Goal: Task Accomplishment & Management: Manage account settings

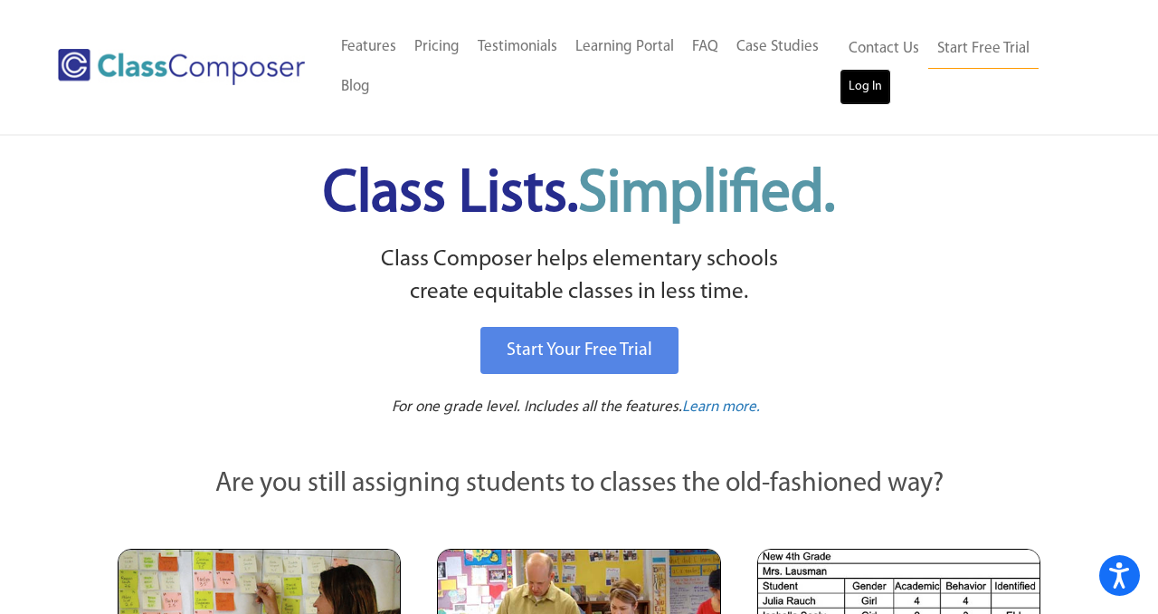
click at [879, 93] on link "Log In" at bounding box center [866, 87] width 52 height 36
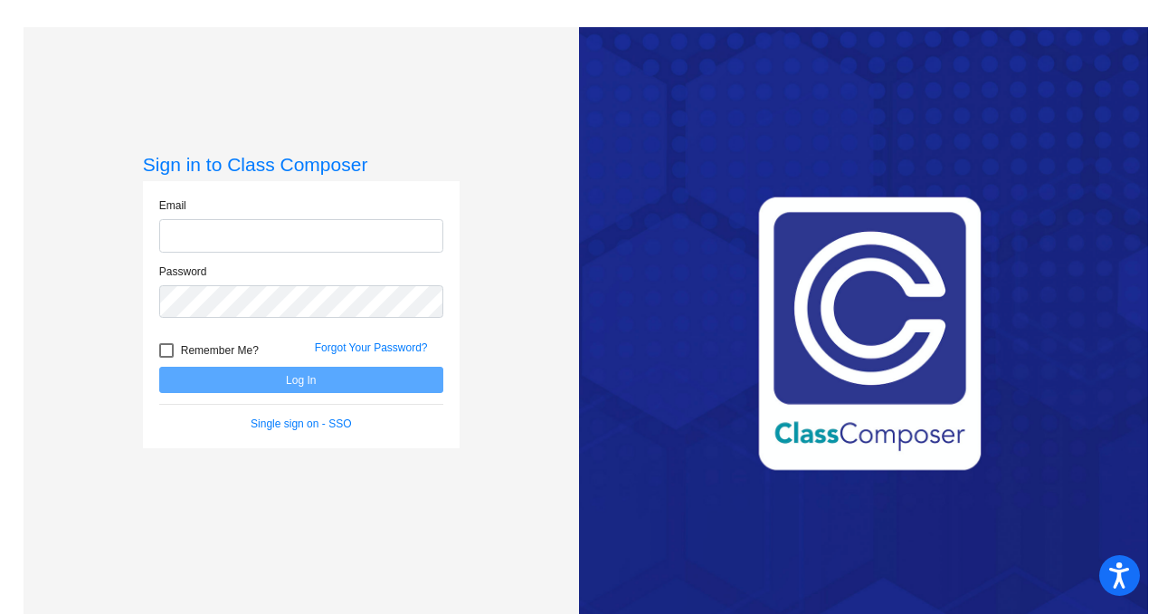
type input "tudman@blainesd.org"
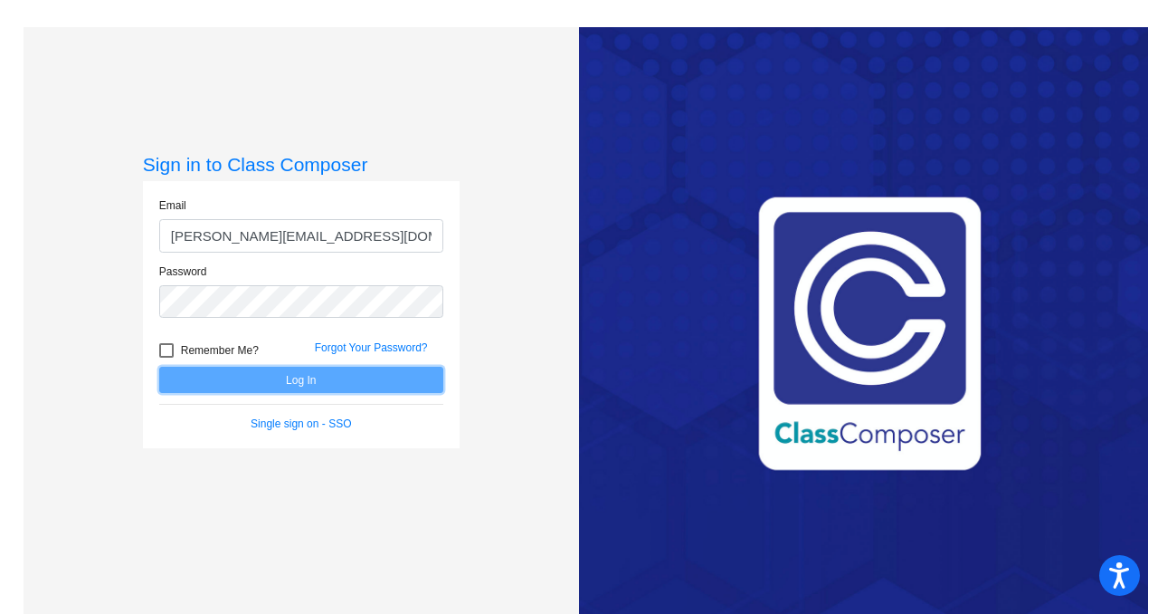
click at [330, 386] on button "Log In" at bounding box center [301, 380] width 284 height 26
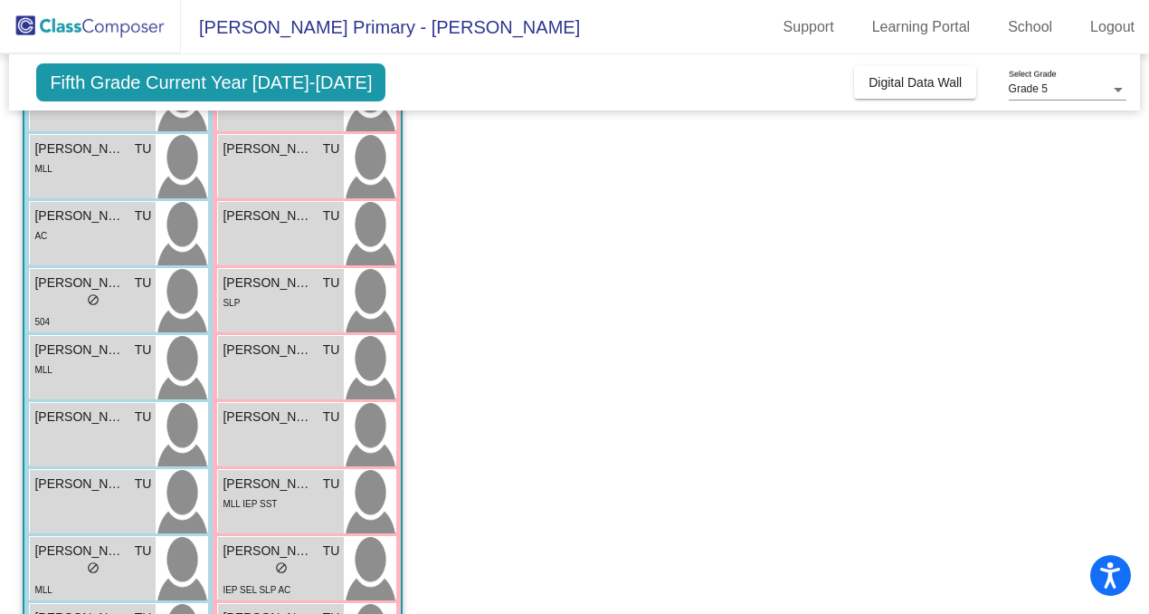
scroll to position [488, 0]
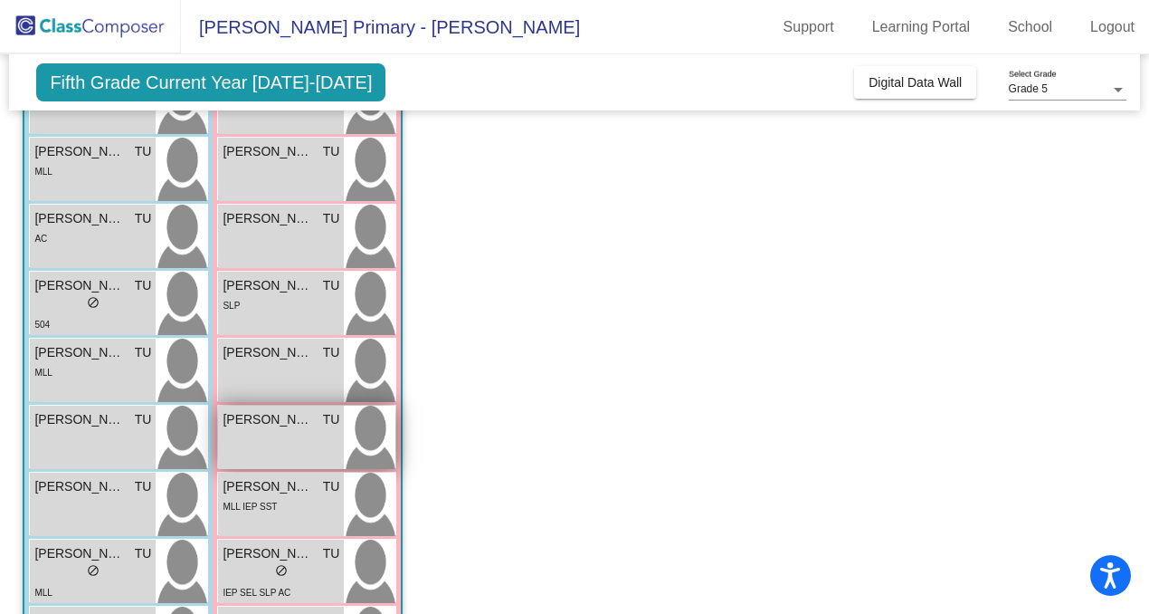
click at [267, 443] on div "NELMI KUCHENBECKER TU lock do_not_disturb_alt" at bounding box center [281, 436] width 126 height 63
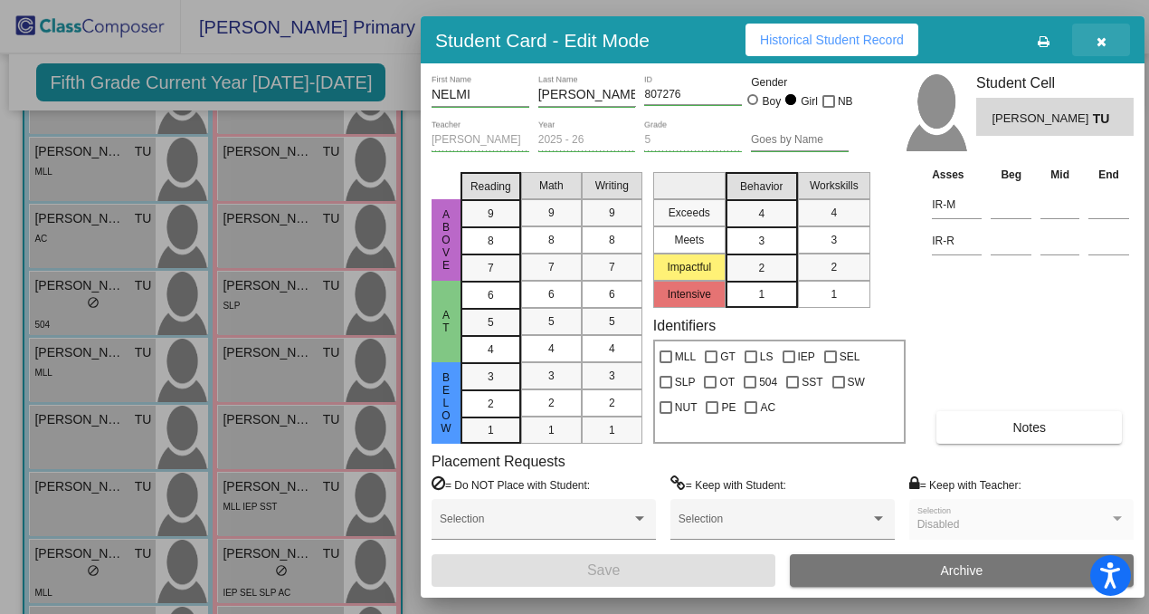
click at [1102, 40] on icon "button" at bounding box center [1102, 41] width 10 height 13
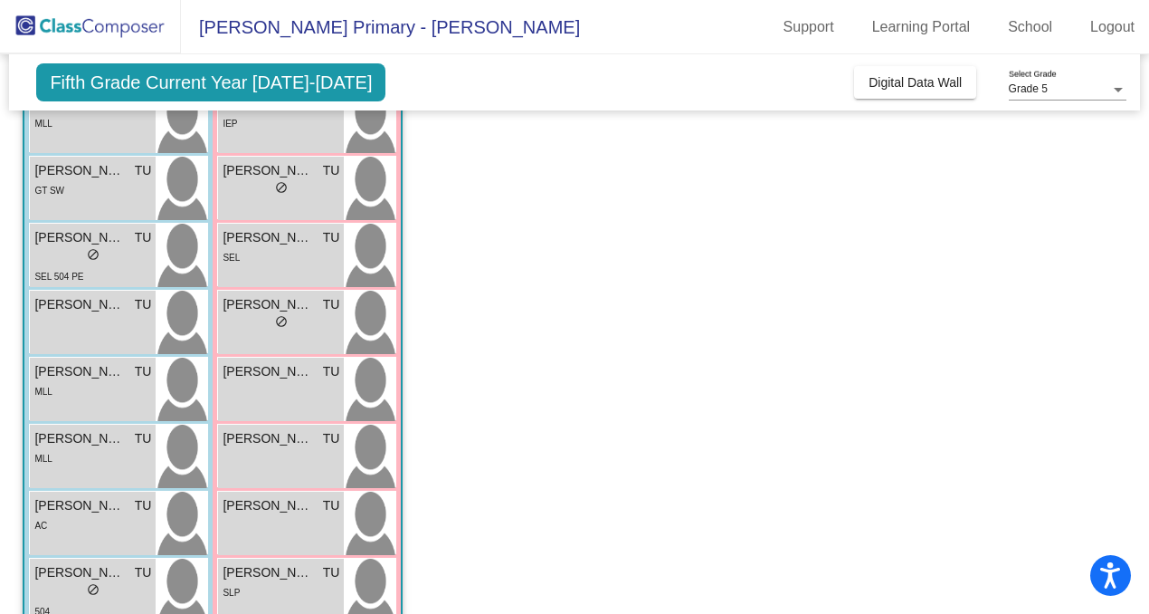
scroll to position [0, 0]
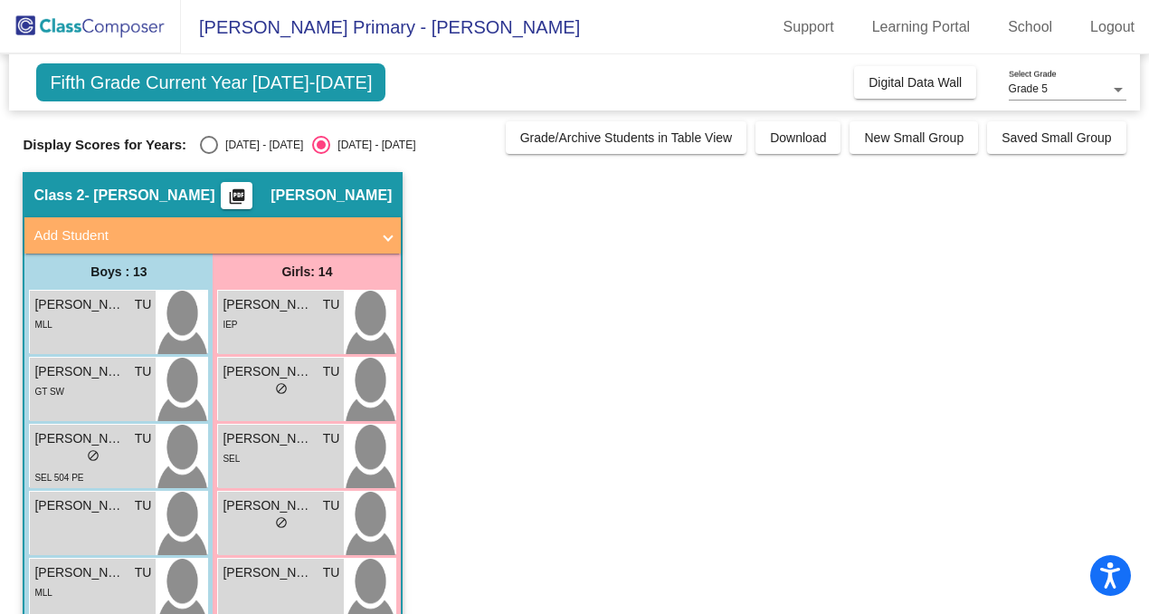
click at [205, 138] on div "Select an option" at bounding box center [209, 145] width 18 height 18
click at [208, 154] on input "2024 - 2025" at bounding box center [208, 154] width 1 height 1
radio input "true"
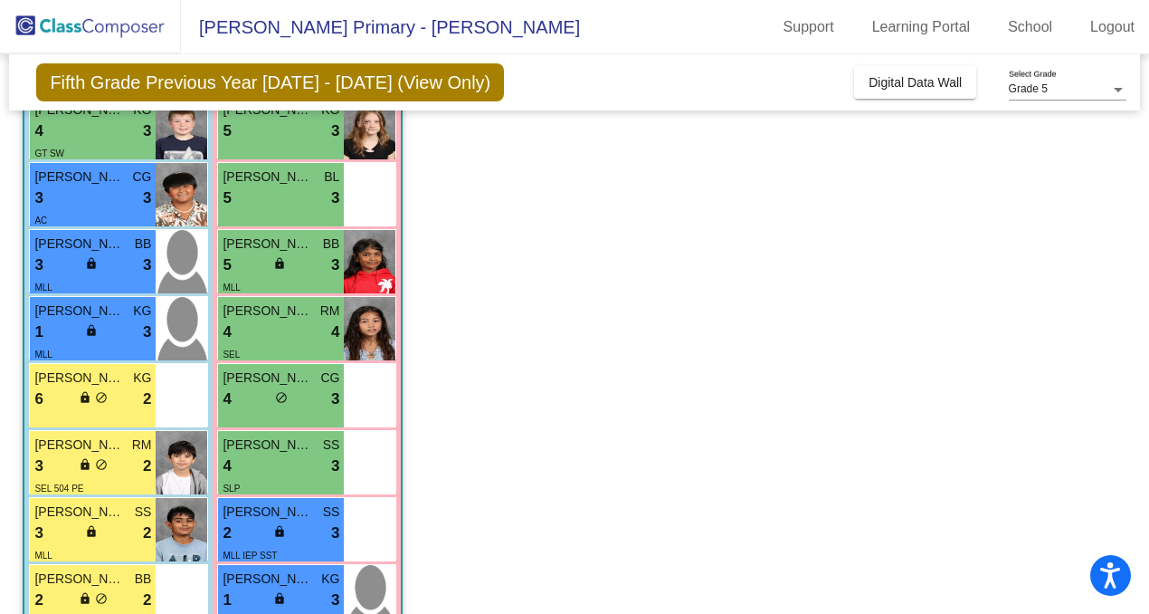
scroll to position [459, 0]
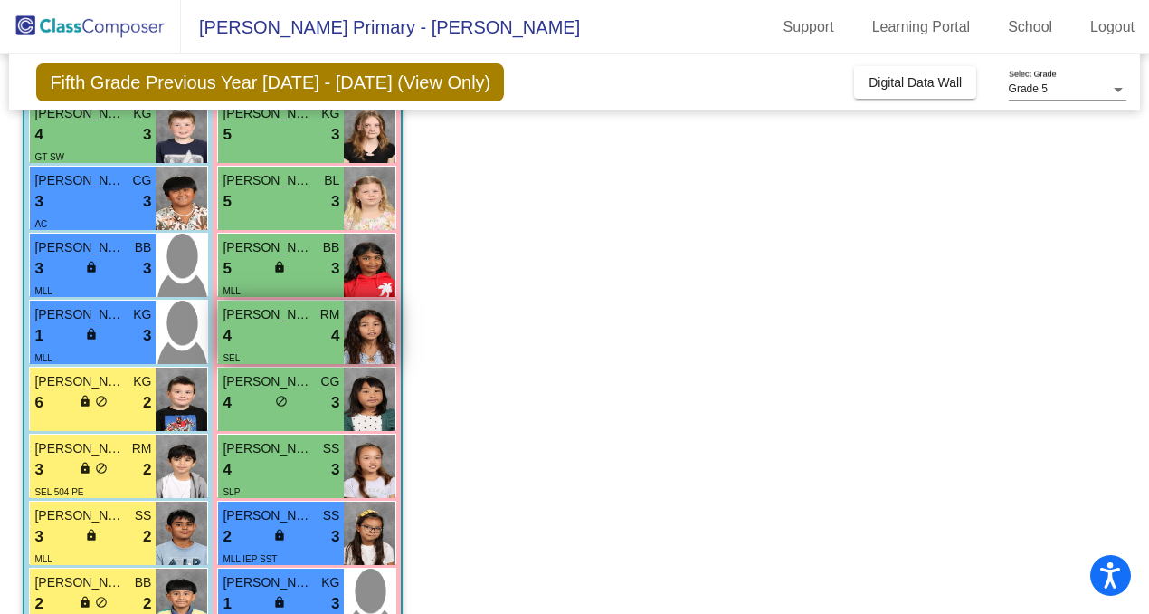
click at [323, 326] on div "4 lock do_not_disturb_alt 4" at bounding box center [281, 336] width 117 height 24
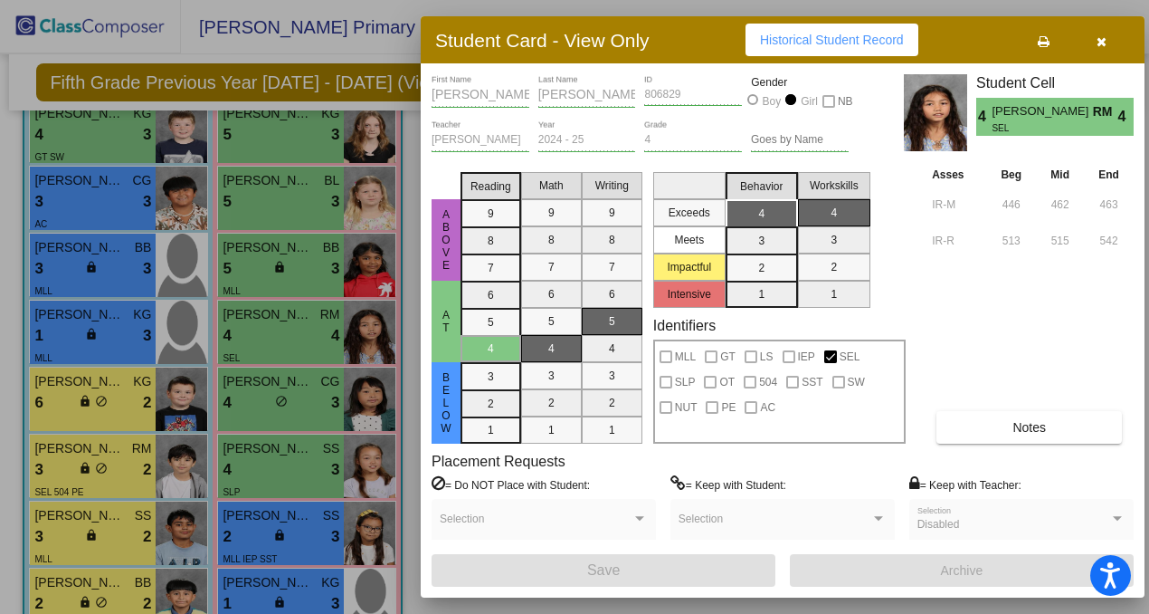
click at [1107, 35] on button "button" at bounding box center [1101, 40] width 58 height 33
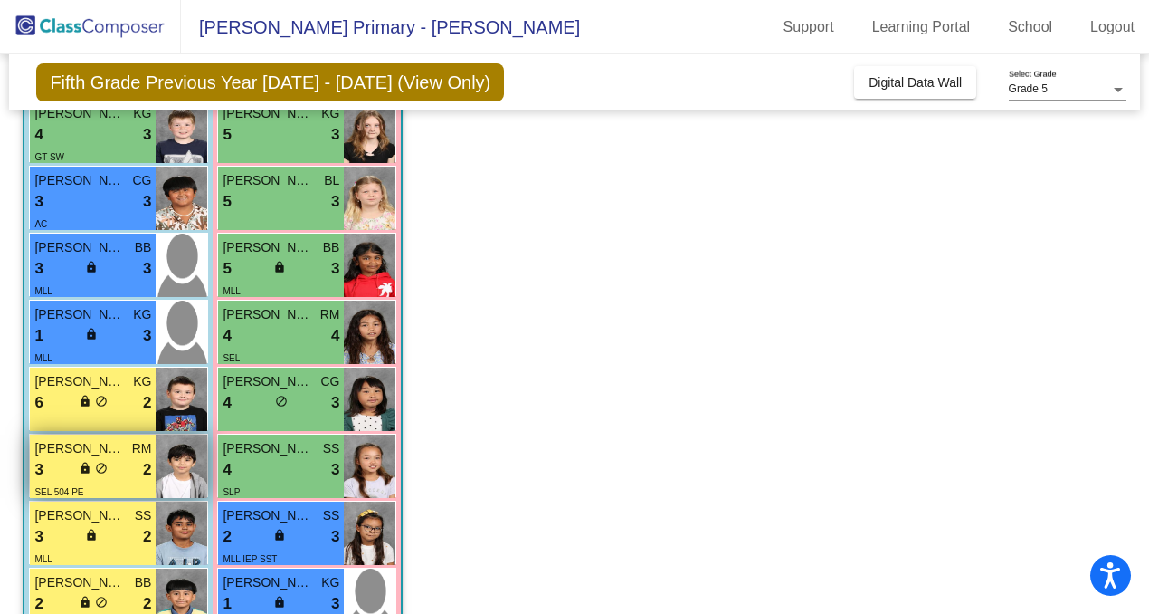
click at [118, 480] on div "3 lock do_not_disturb_alt 2" at bounding box center [92, 470] width 117 height 24
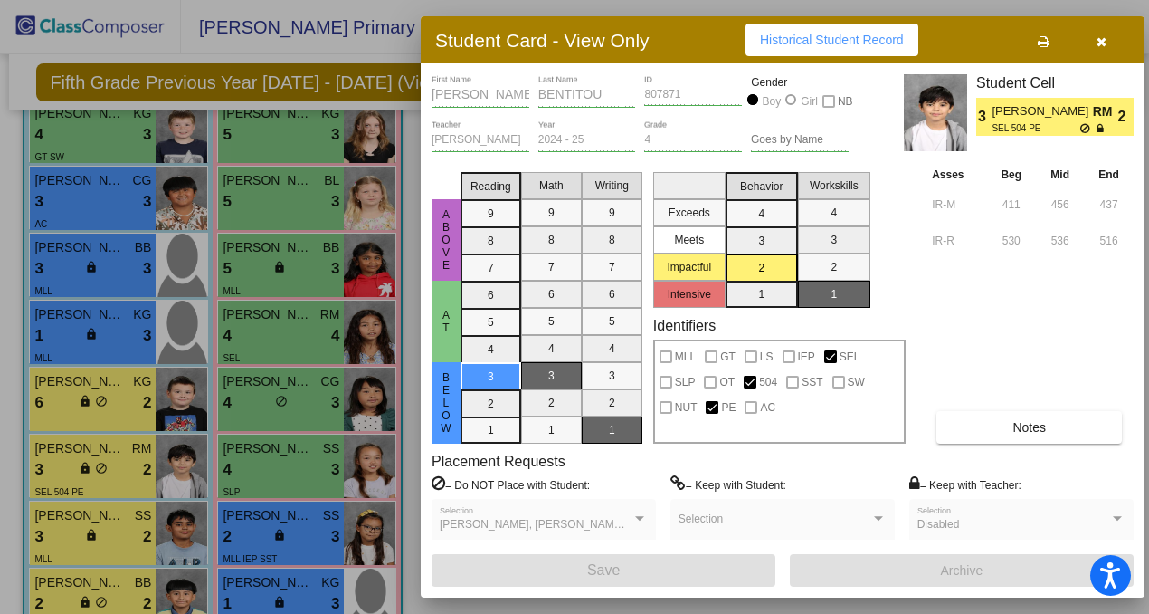
click at [1100, 43] on icon "button" at bounding box center [1102, 41] width 10 height 13
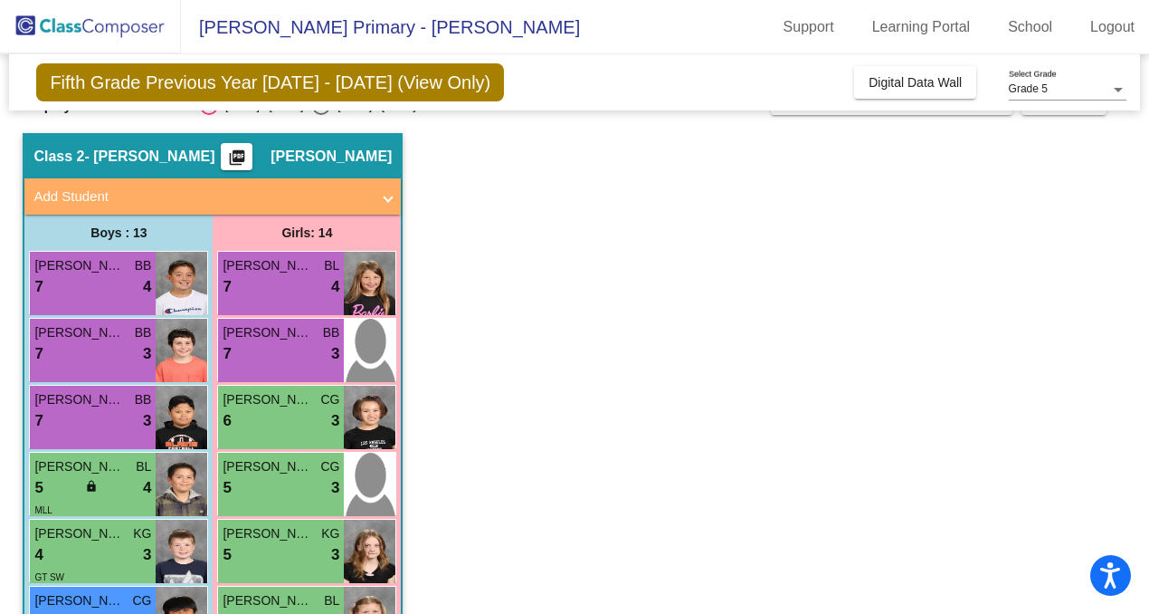
scroll to position [0, 0]
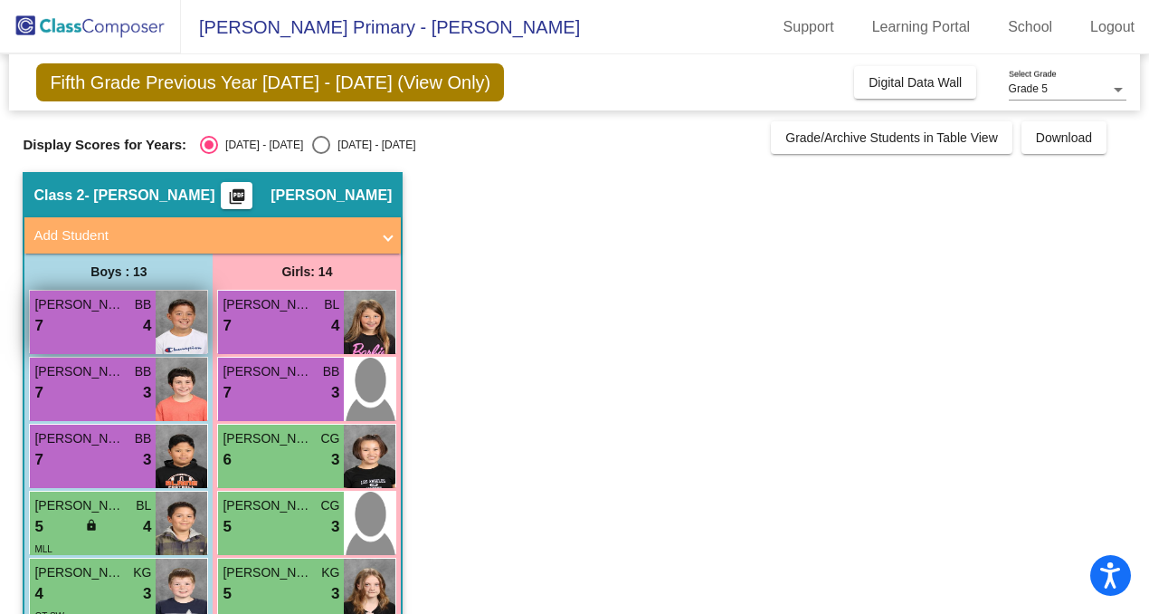
click at [113, 331] on div "7 lock do_not_disturb_alt 4" at bounding box center [92, 326] width 117 height 24
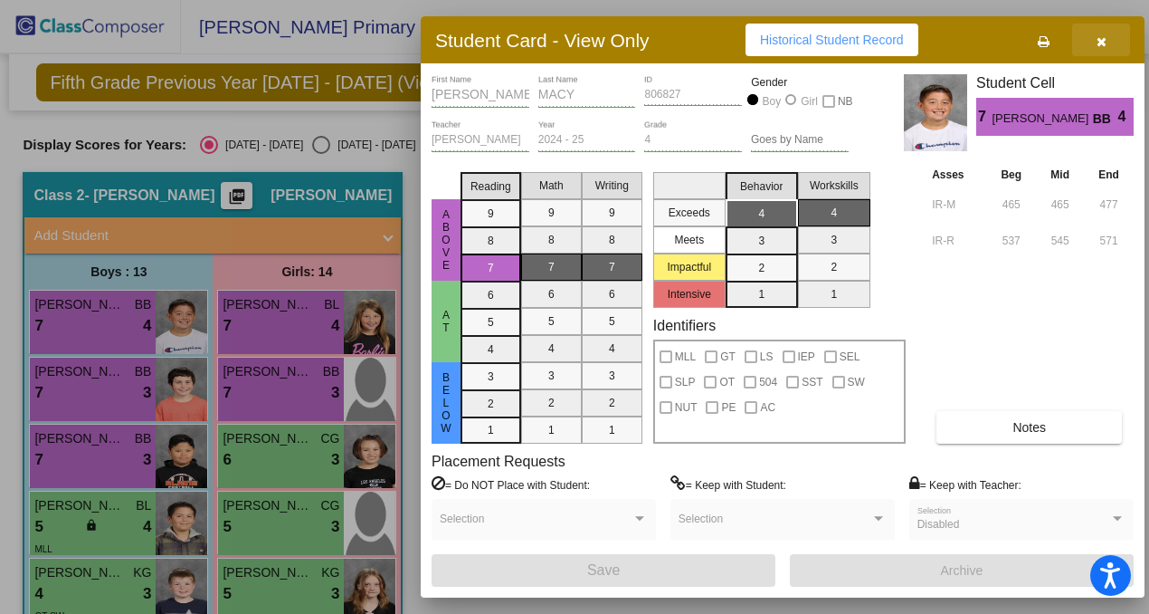
click at [1101, 39] on icon "button" at bounding box center [1102, 41] width 10 height 13
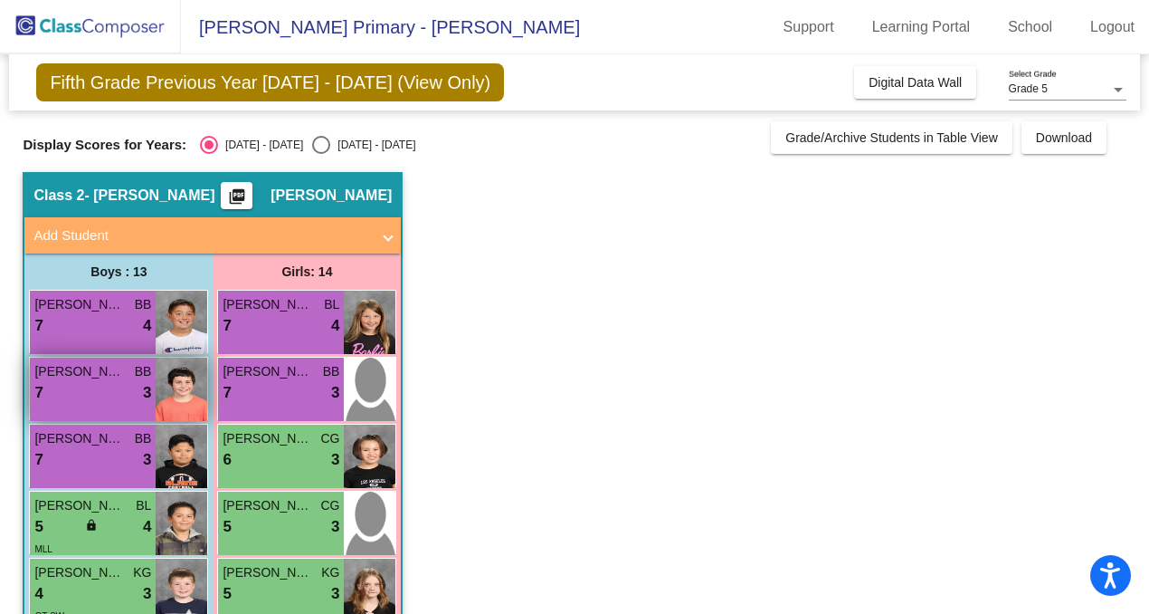
click at [78, 383] on div "7 lock do_not_disturb_alt 3" at bounding box center [92, 393] width 117 height 24
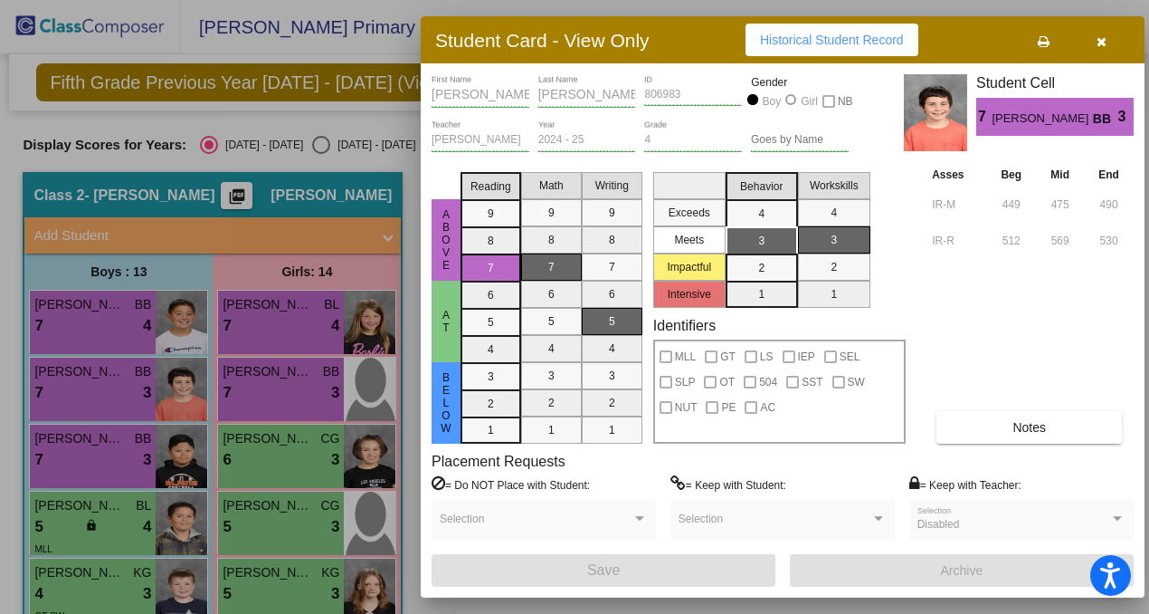
click at [1103, 37] on icon "button" at bounding box center [1102, 41] width 10 height 13
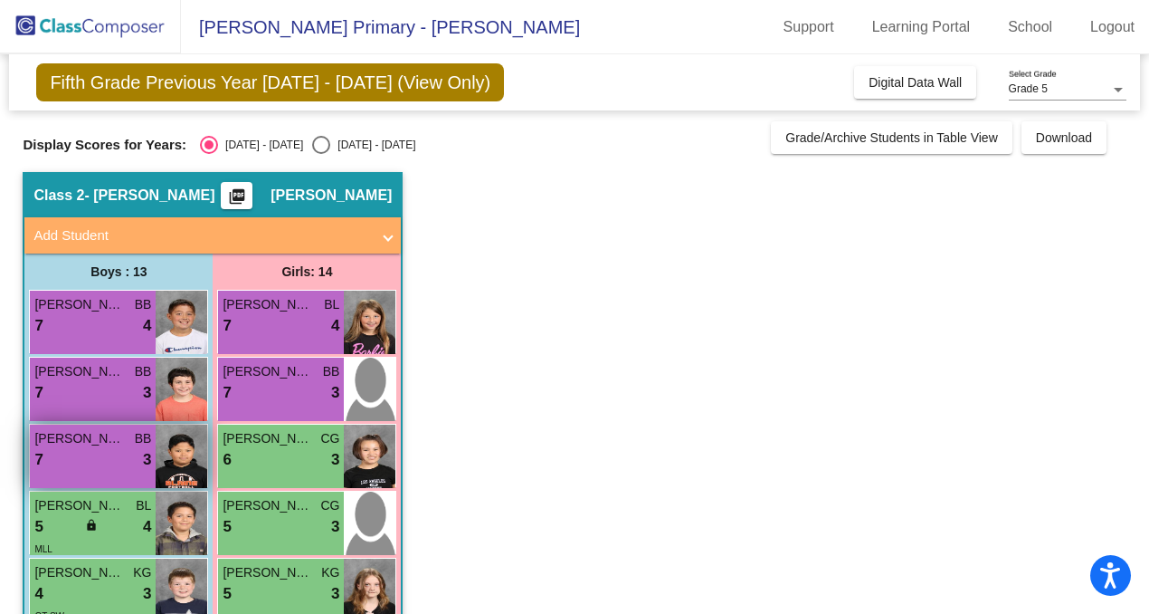
click at [86, 474] on div "NORRIS Jr. KWON BB 7 lock do_not_disturb_alt 3" at bounding box center [93, 455] width 126 height 63
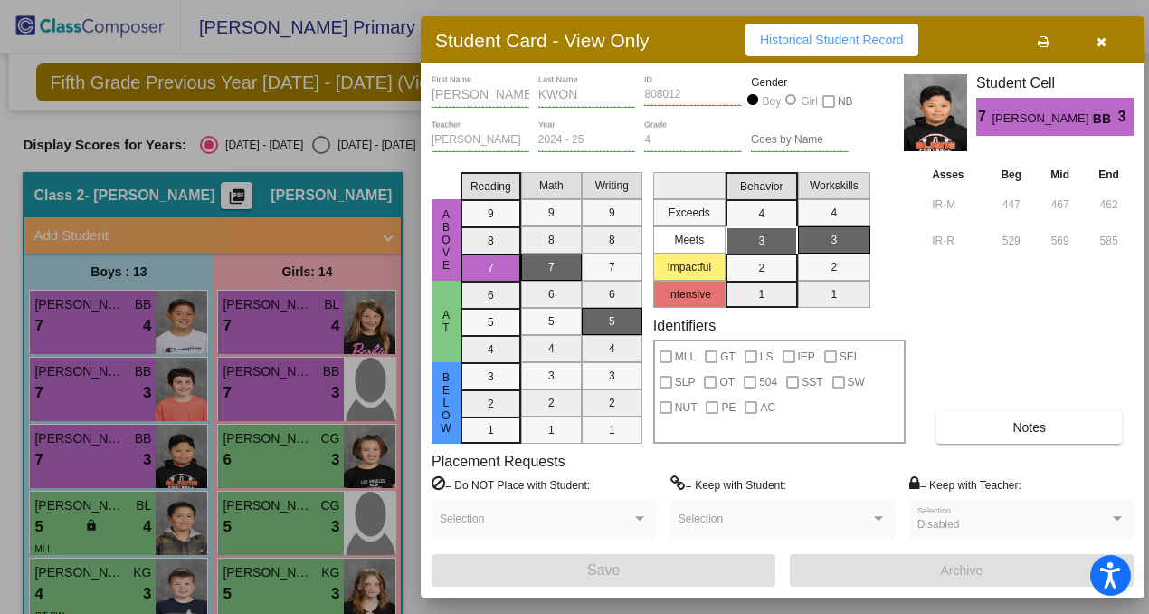
click at [1103, 36] on icon "button" at bounding box center [1102, 41] width 10 height 13
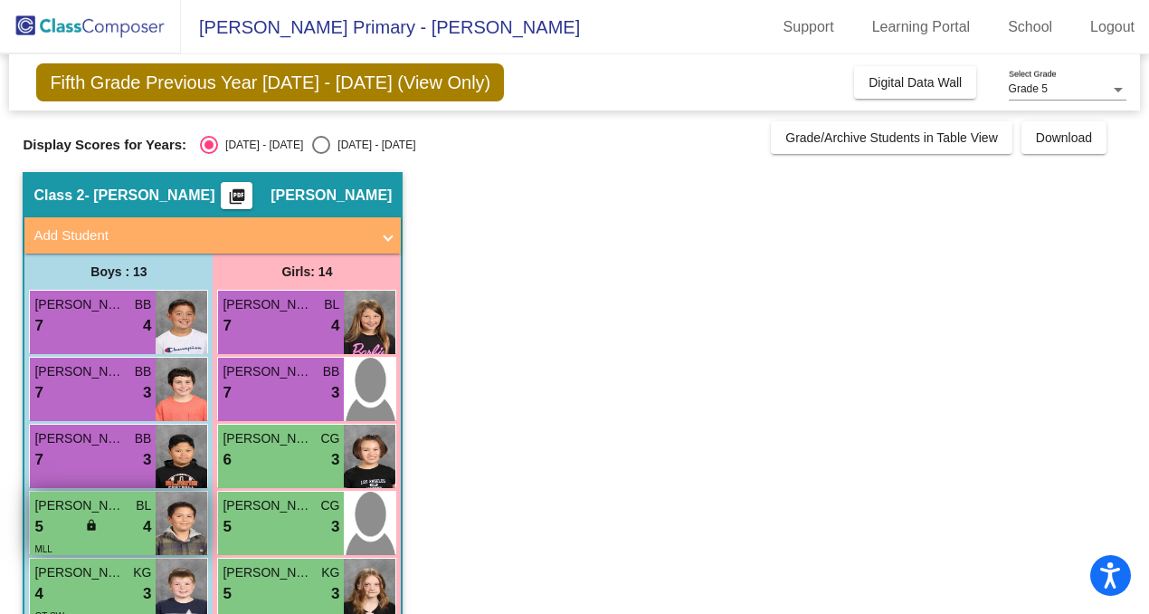
click at [76, 503] on span "ISAAC MENDOZA-CANTERO" at bounding box center [79, 505] width 90 height 19
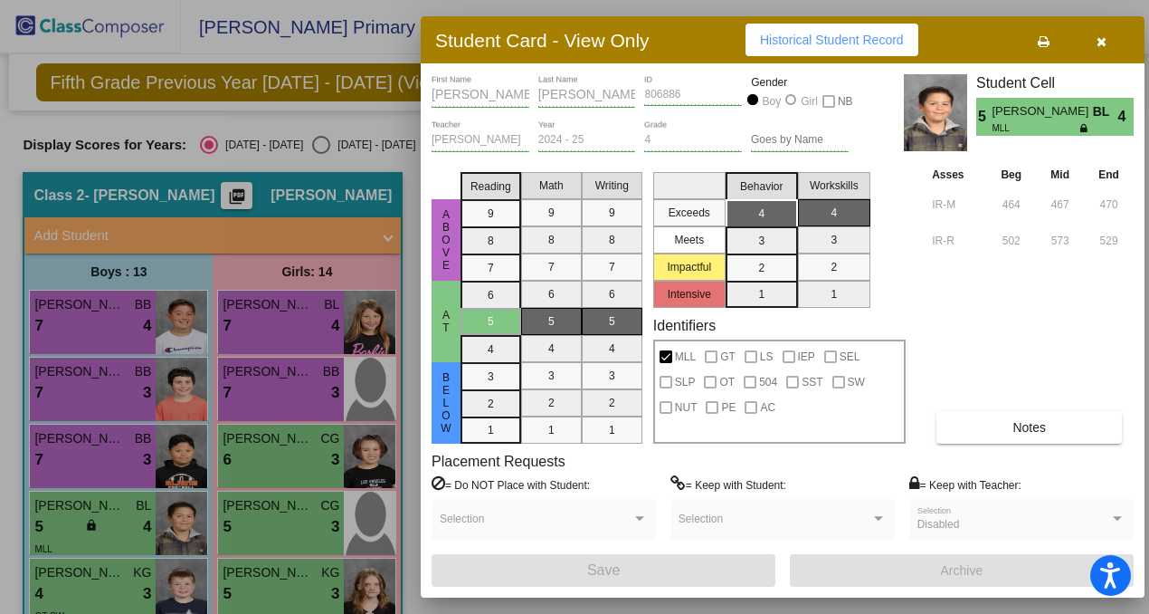
click at [1101, 52] on button "button" at bounding box center [1101, 40] width 58 height 33
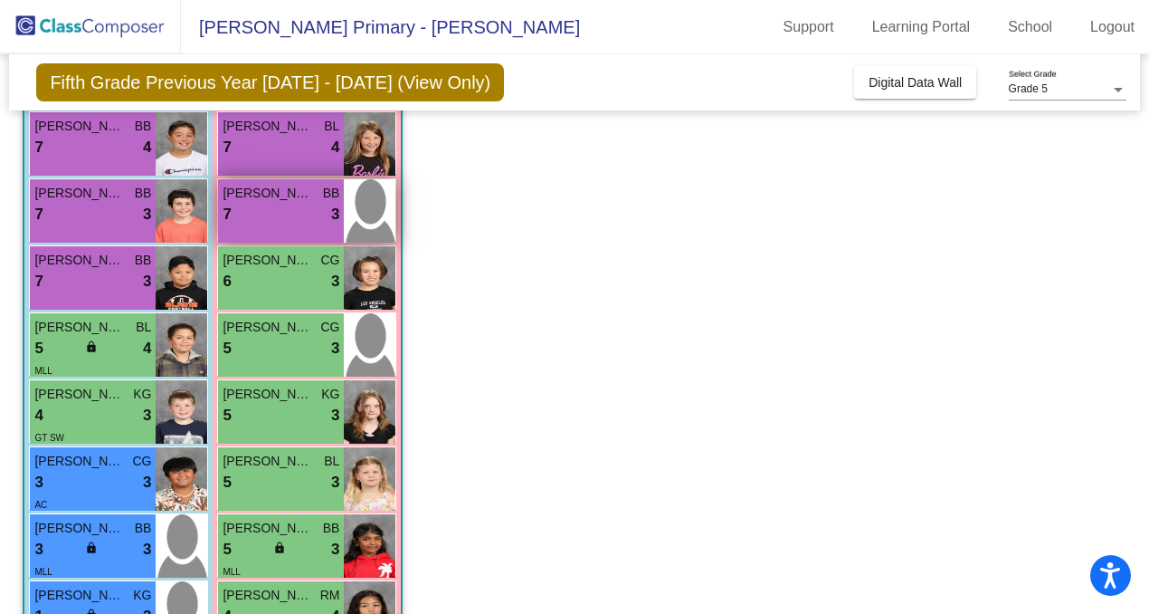
scroll to position [180, 0]
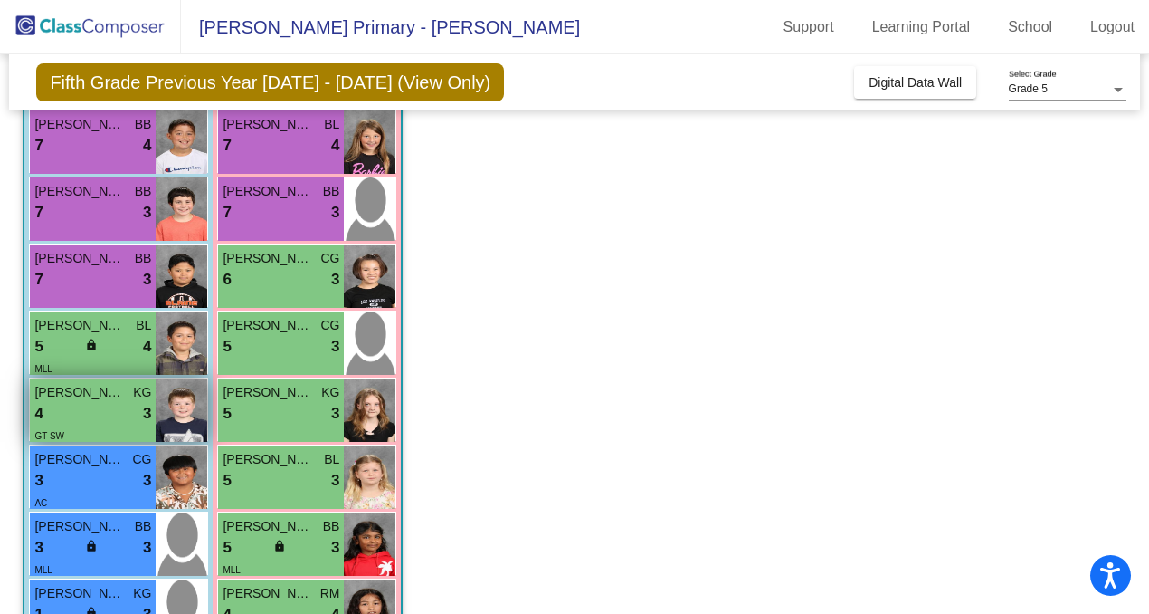
click at [79, 425] on div "GT SW" at bounding box center [92, 434] width 117 height 19
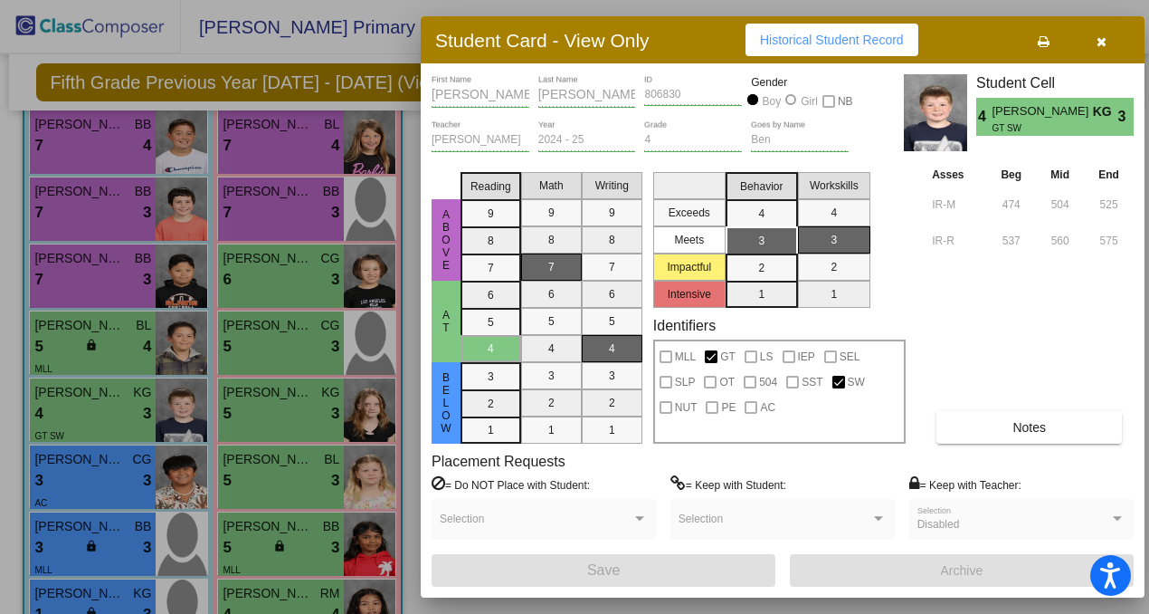
click at [1100, 43] on icon "button" at bounding box center [1102, 41] width 10 height 13
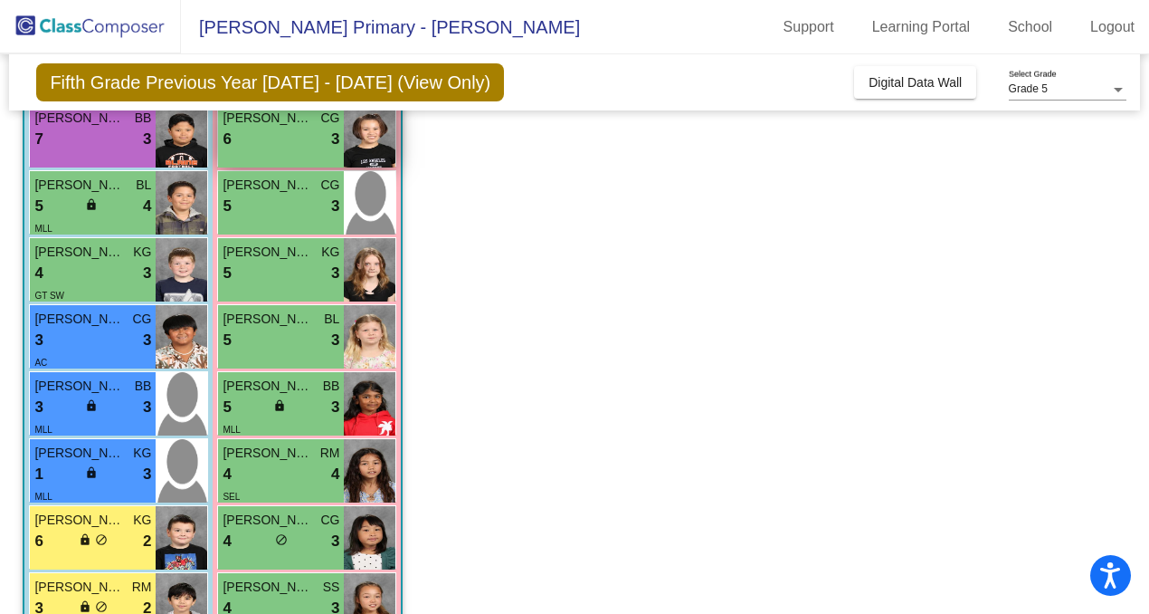
scroll to position [366, 0]
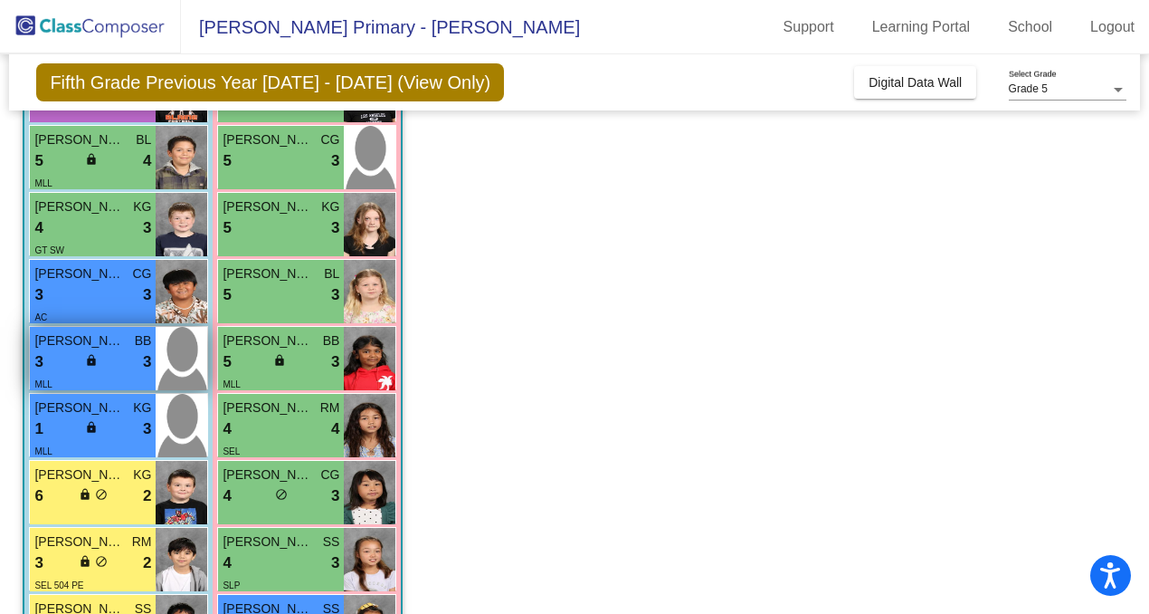
click at [71, 369] on div "3 lock do_not_disturb_alt 3" at bounding box center [92, 362] width 117 height 24
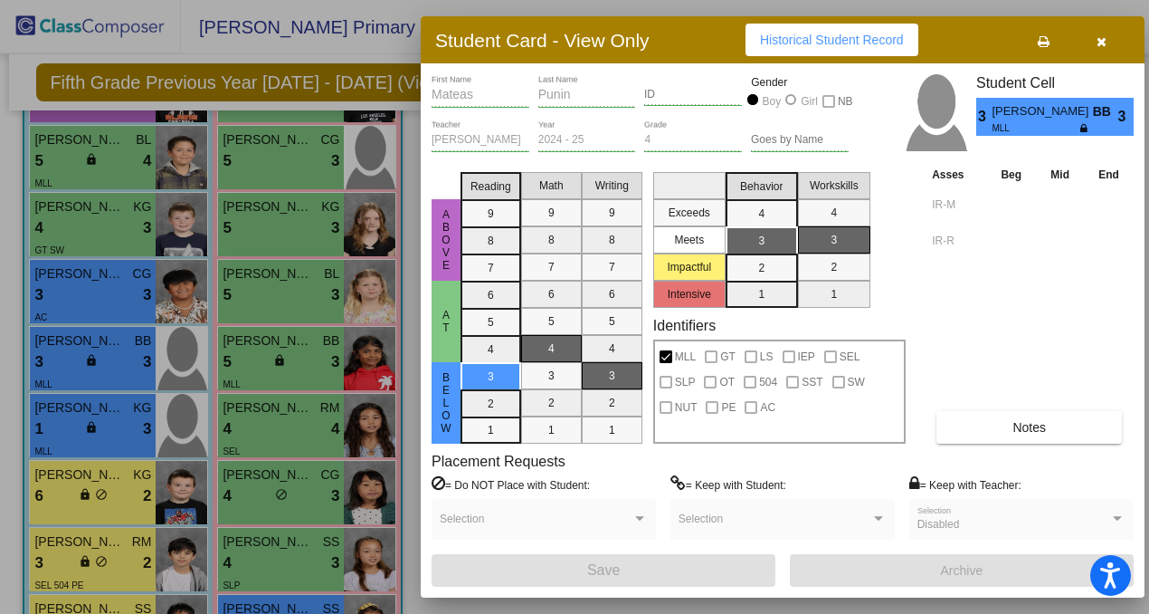
click at [1097, 36] on icon "button" at bounding box center [1102, 41] width 10 height 13
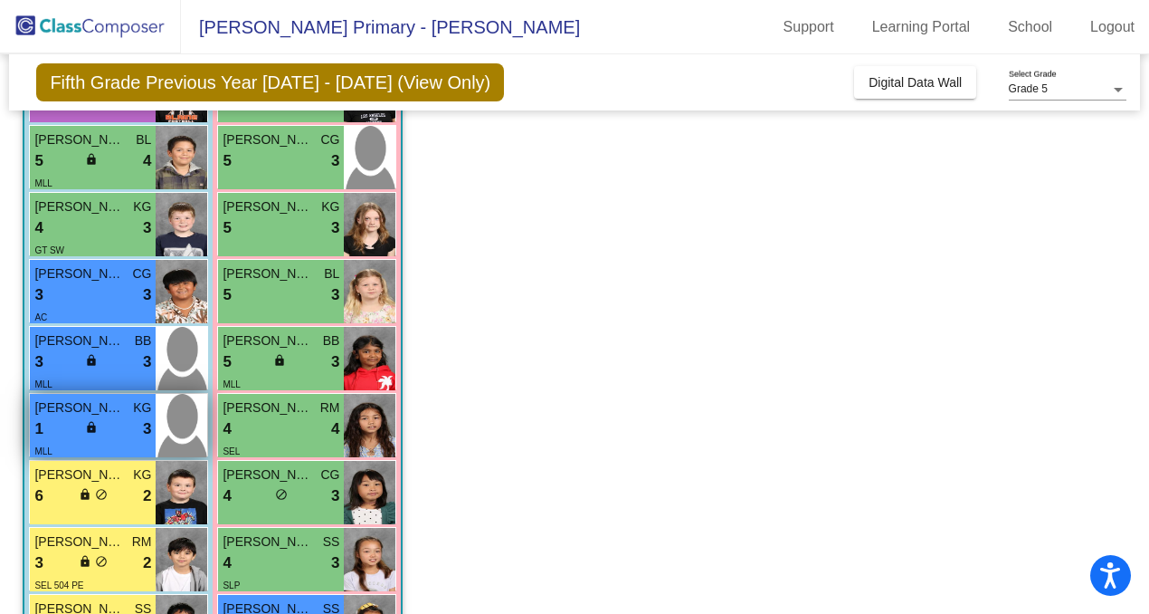
click at [92, 448] on div "MLL" at bounding box center [92, 450] width 117 height 19
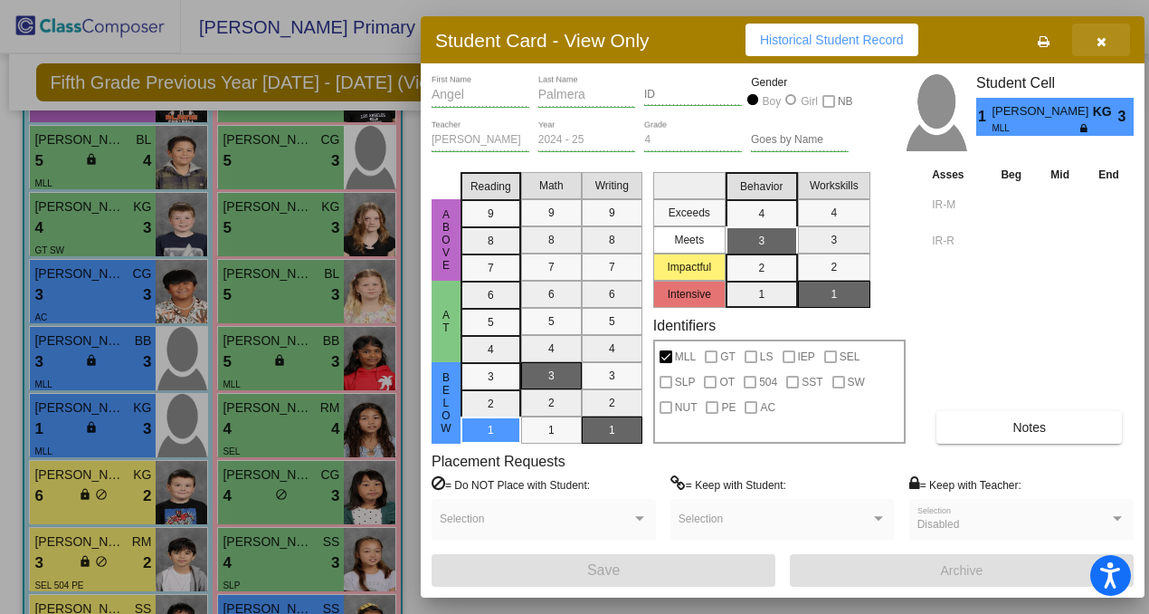
click at [1102, 38] on icon "button" at bounding box center [1102, 41] width 10 height 13
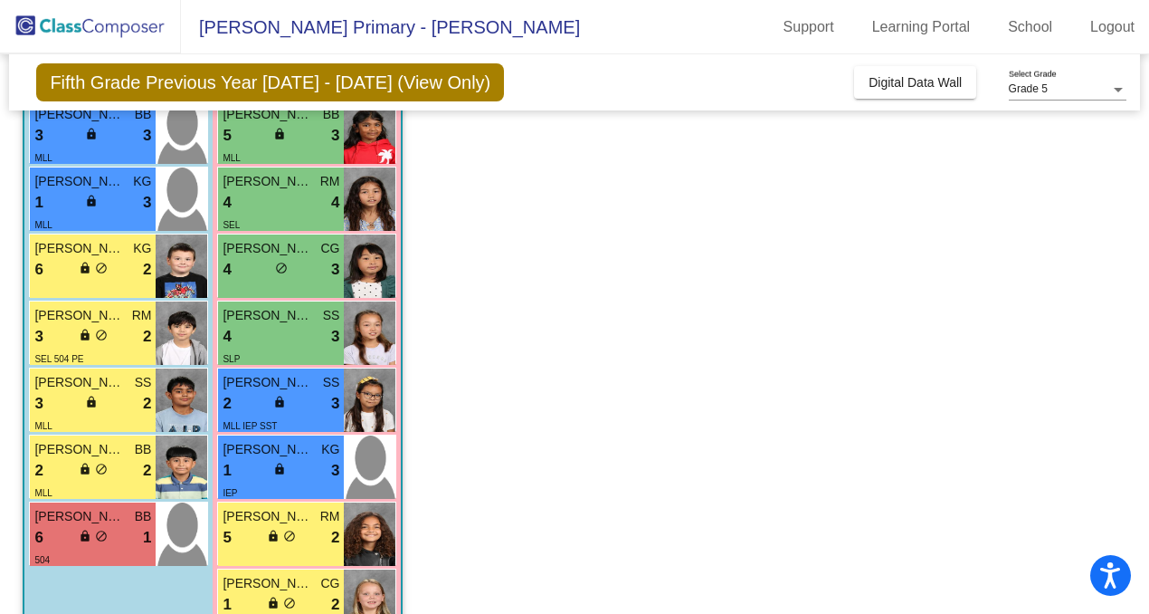
scroll to position [596, 0]
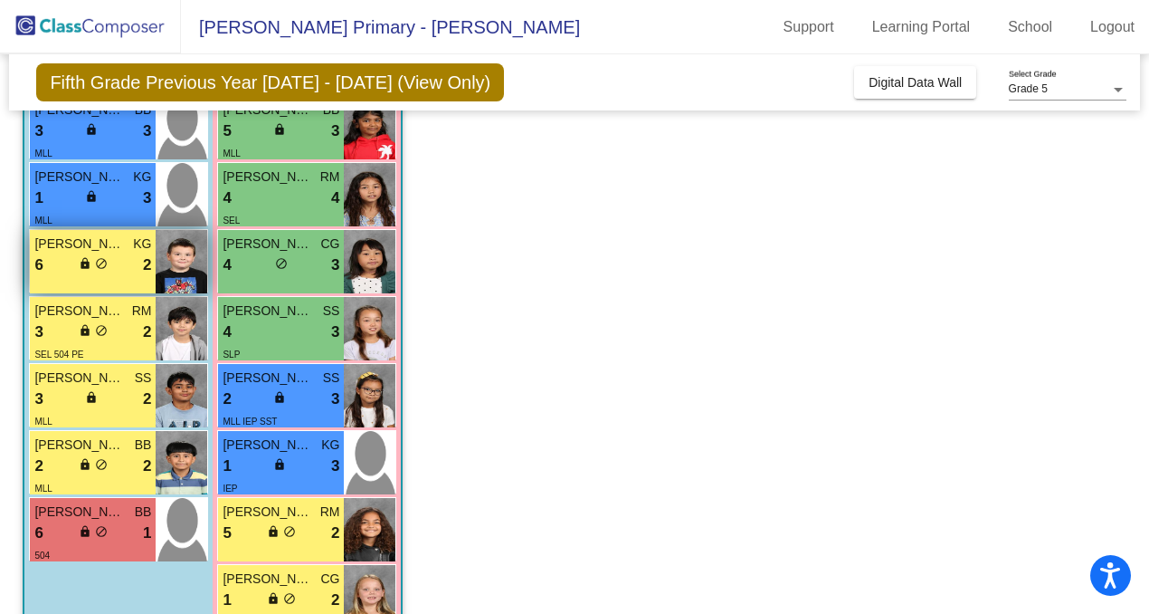
click at [174, 271] on img at bounding box center [182, 261] width 52 height 63
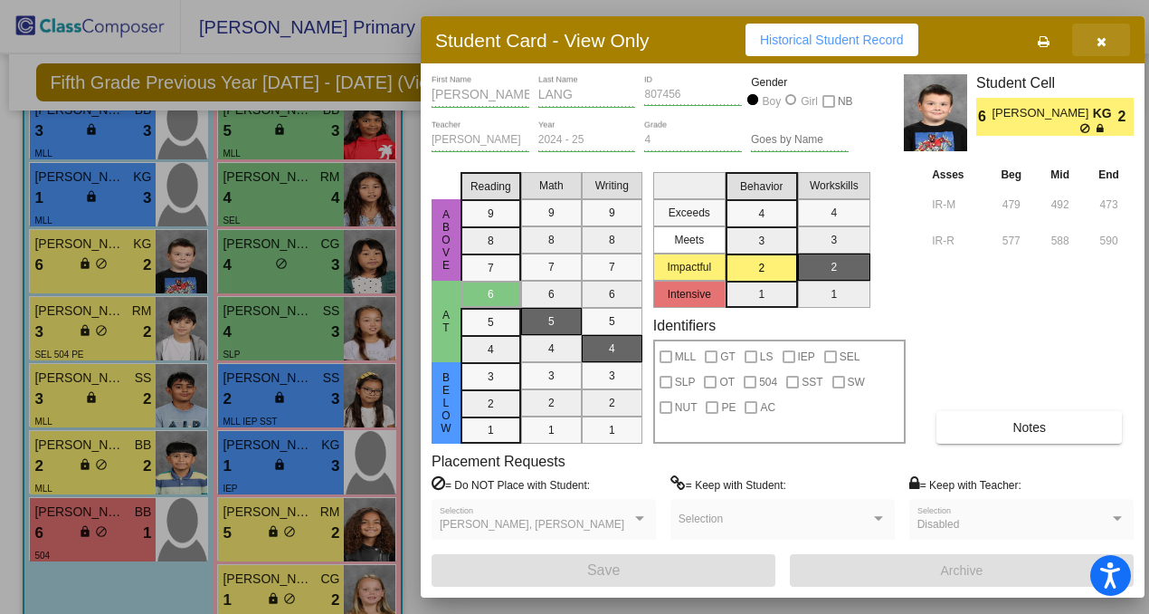
click at [1100, 42] on icon "button" at bounding box center [1102, 41] width 10 height 13
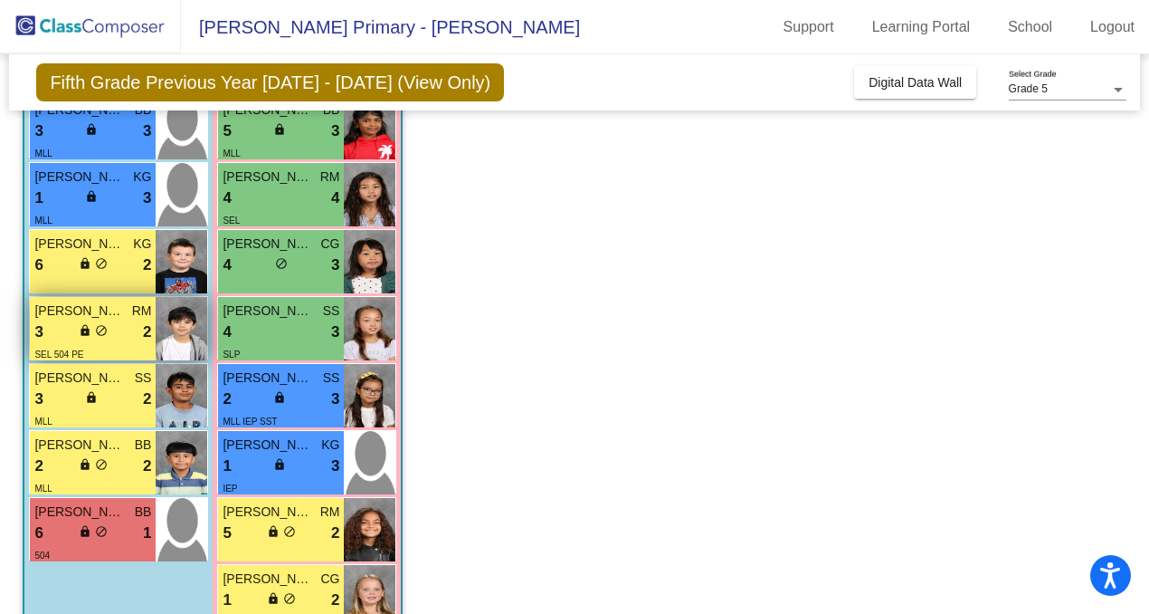
click at [110, 331] on div "3 lock do_not_disturb_alt 2" at bounding box center [92, 332] width 117 height 24
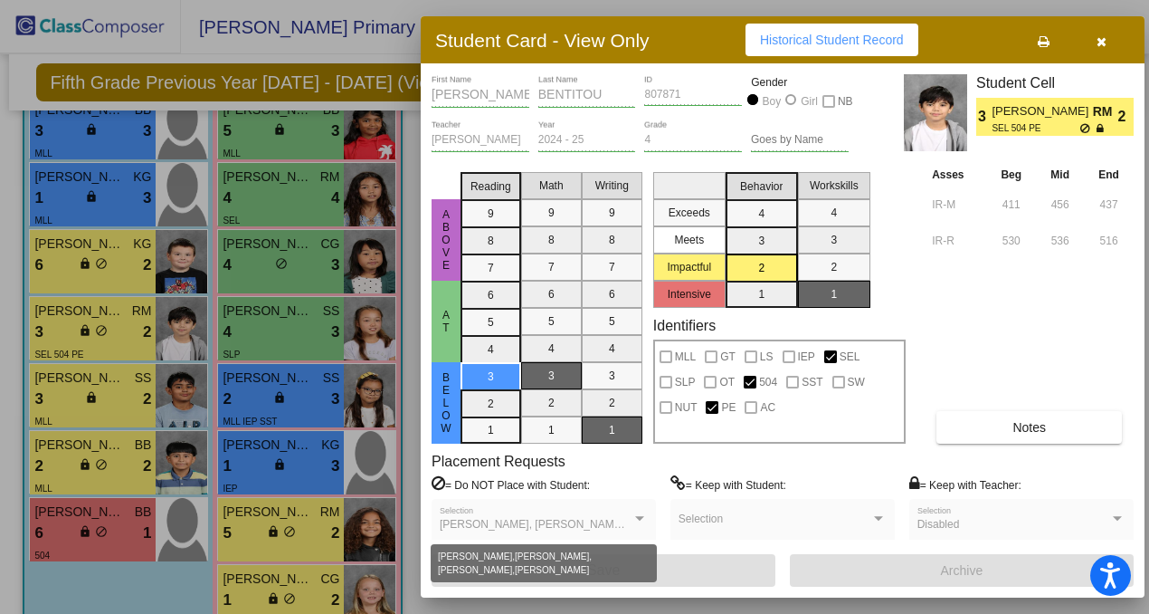
click at [642, 521] on div at bounding box center [640, 518] width 16 height 13
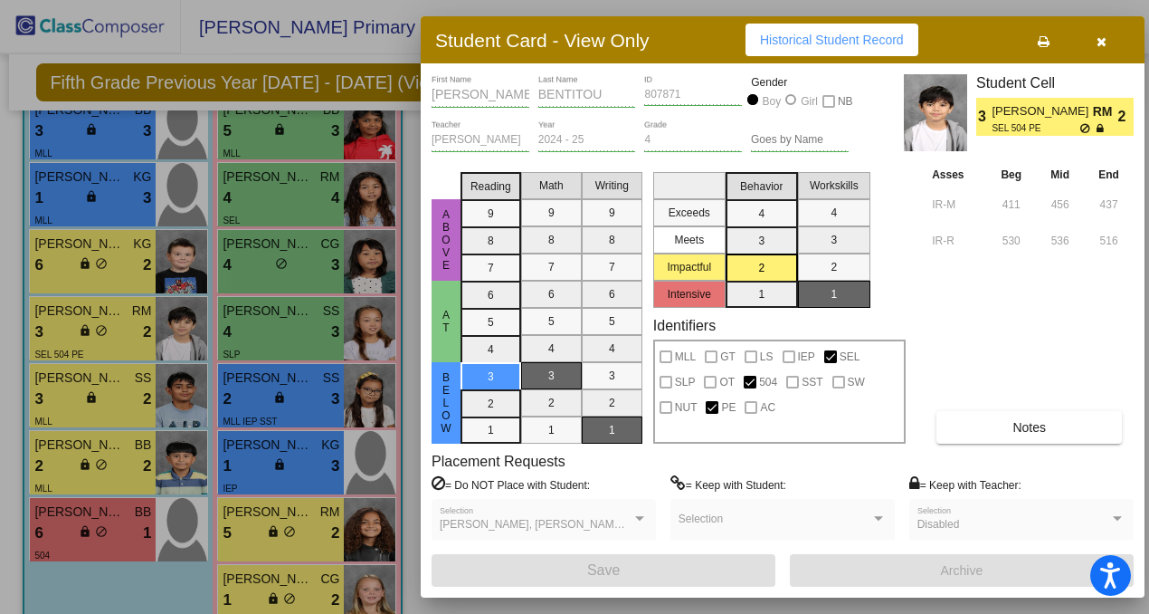
click at [642, 521] on div at bounding box center [640, 518] width 16 height 13
click at [1101, 33] on span "button" at bounding box center [1102, 40] width 10 height 14
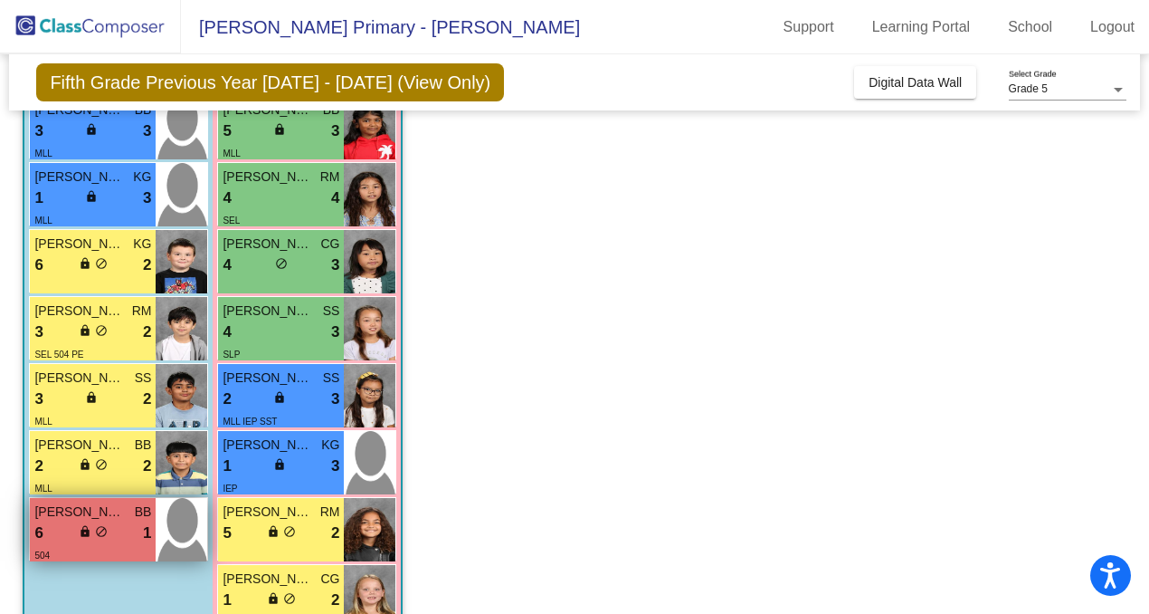
click at [130, 538] on div "6 lock do_not_disturb_alt 1" at bounding box center [92, 533] width 117 height 24
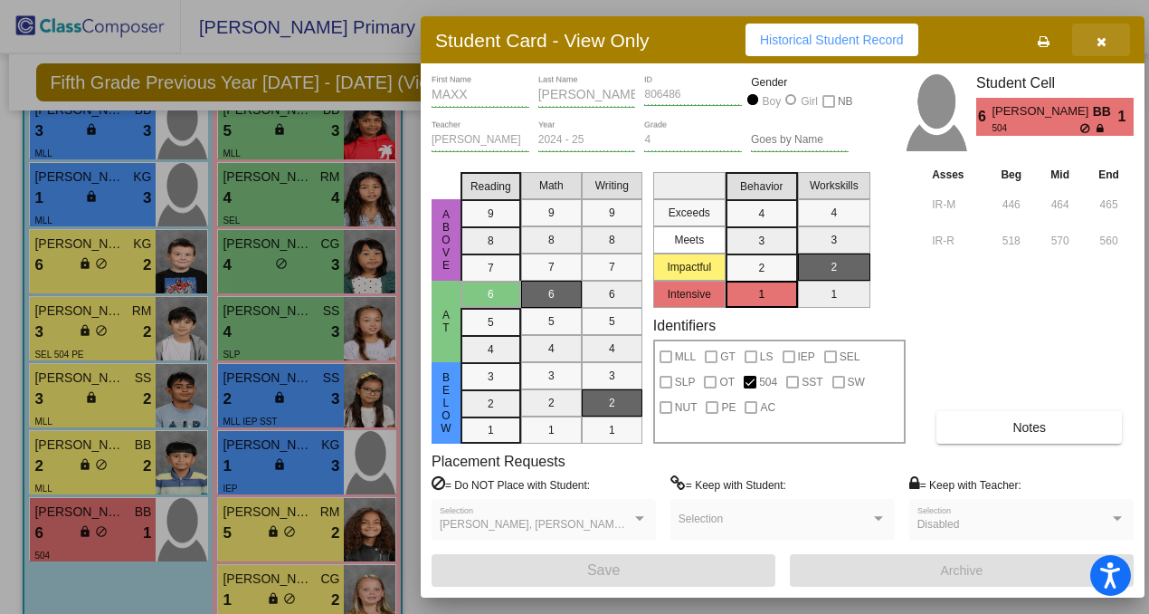
click at [1107, 35] on button "button" at bounding box center [1101, 40] width 58 height 33
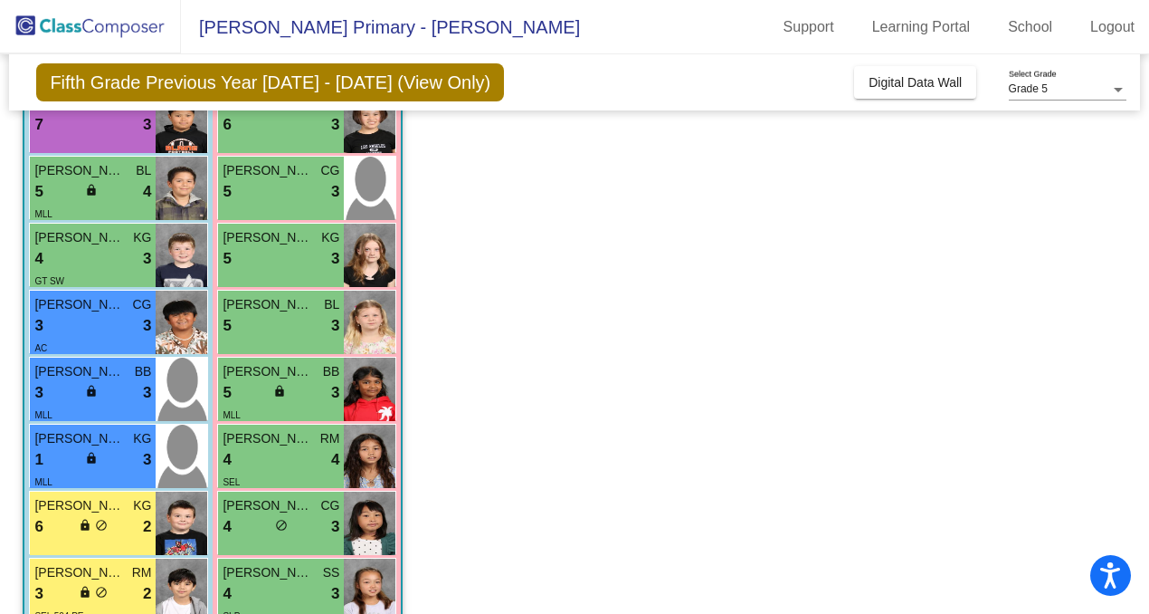
scroll to position [0, 0]
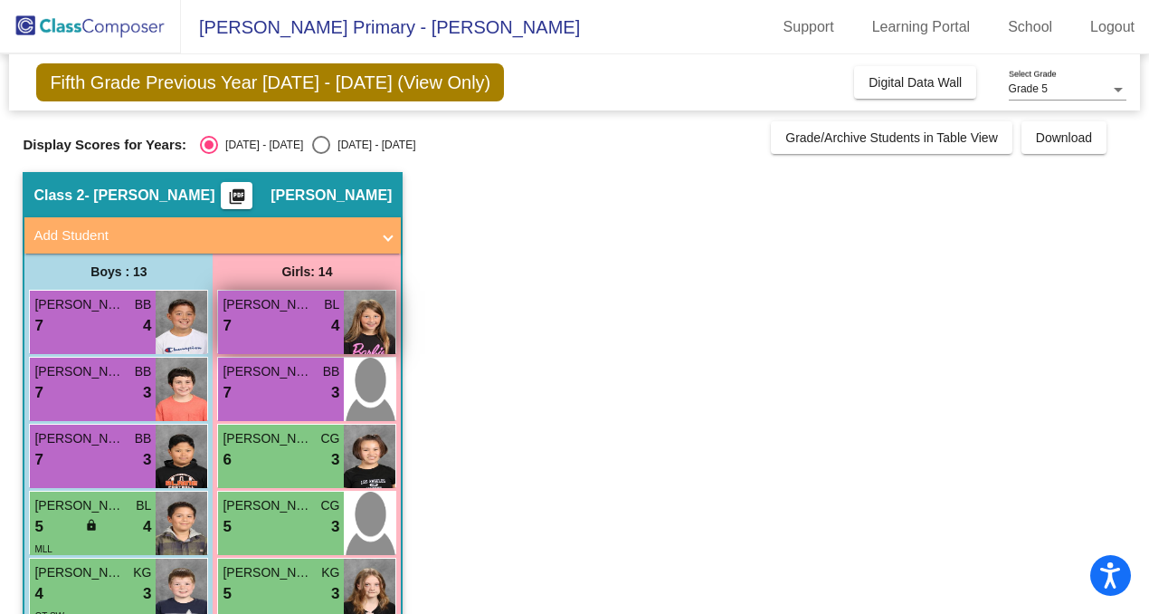
click at [284, 328] on div "7 lock do_not_disturb_alt 4" at bounding box center [281, 326] width 117 height 24
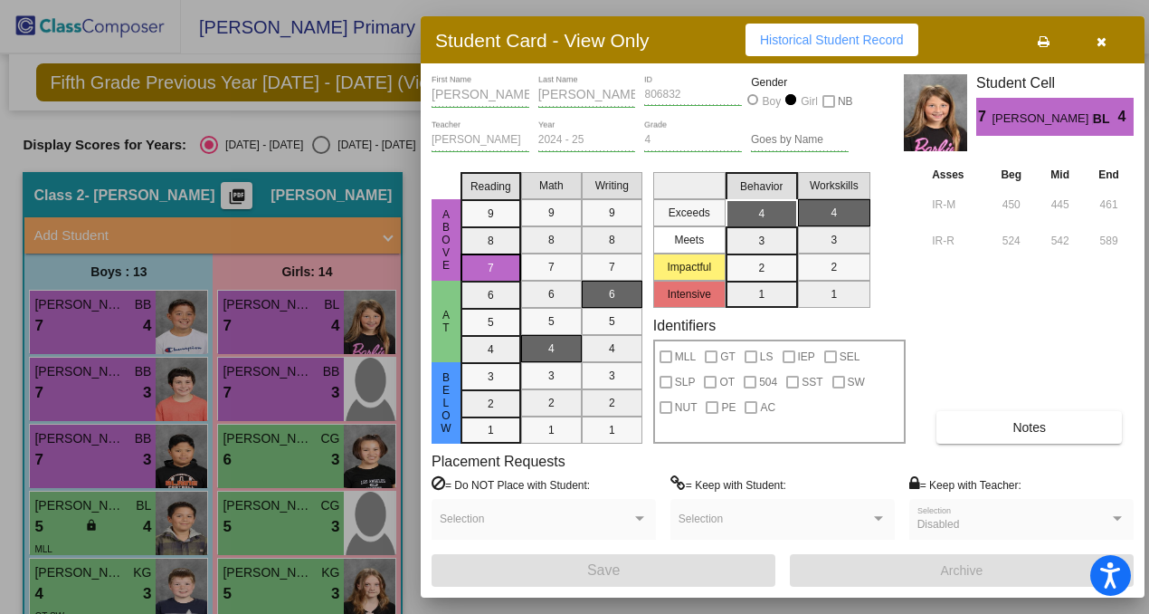
click at [1097, 47] on icon "button" at bounding box center [1102, 41] width 10 height 13
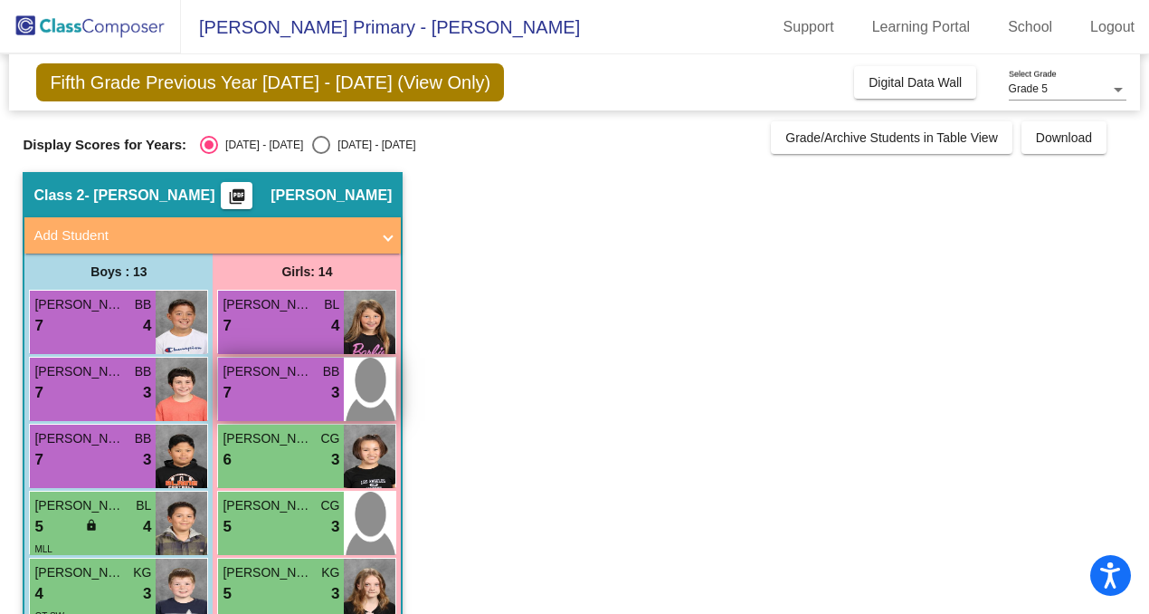
click at [294, 390] on div "7 lock do_not_disturb_alt 3" at bounding box center [281, 393] width 117 height 24
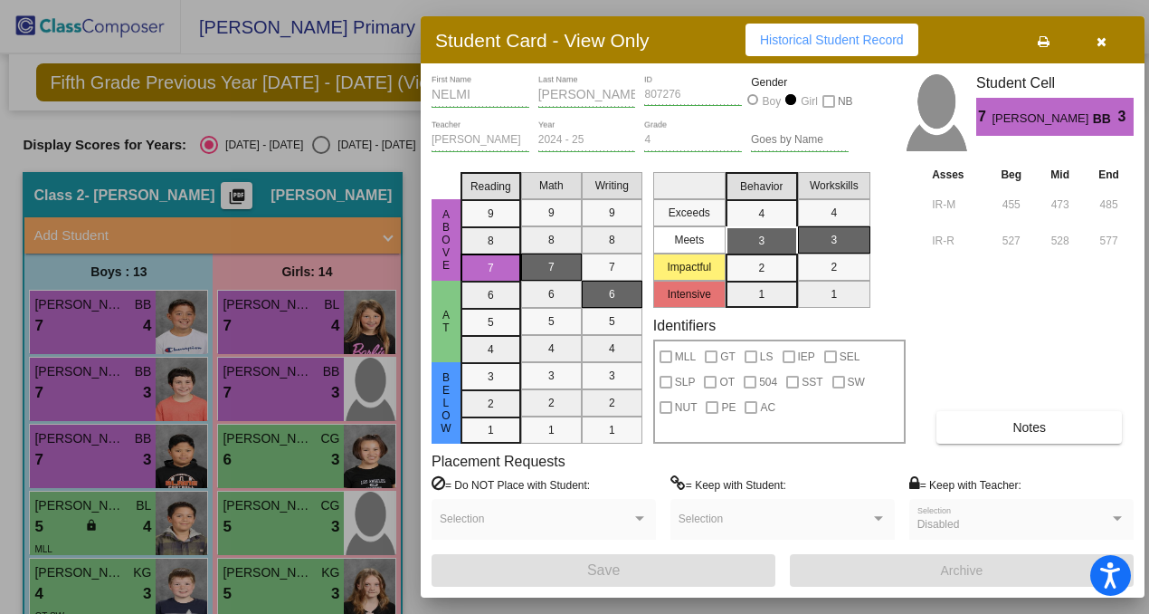
click at [1110, 45] on button "button" at bounding box center [1101, 40] width 58 height 33
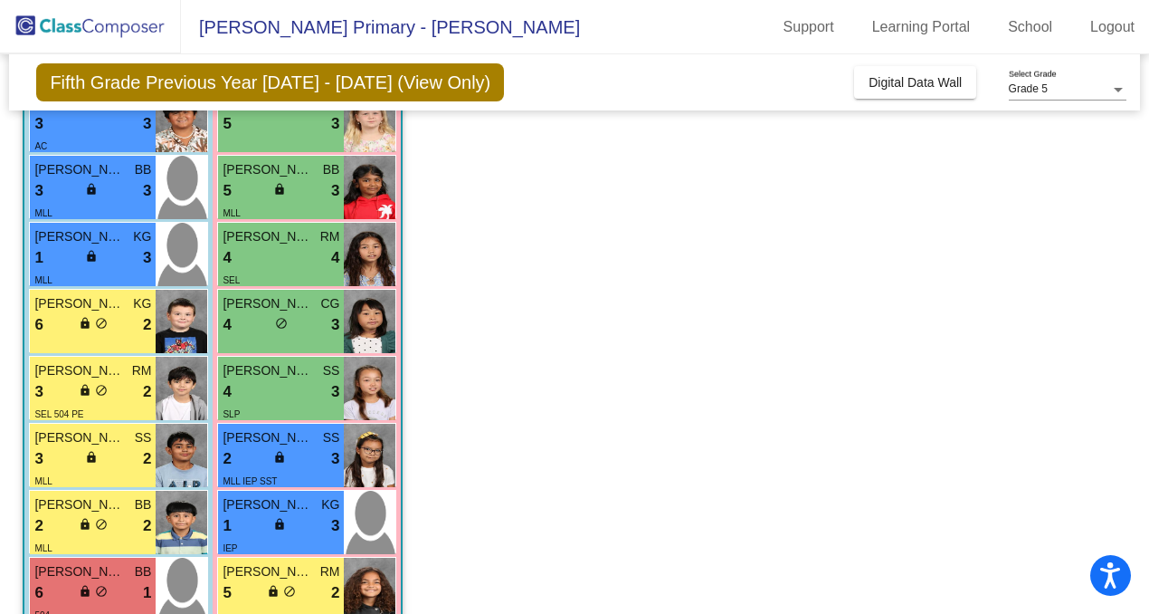
scroll to position [643, 0]
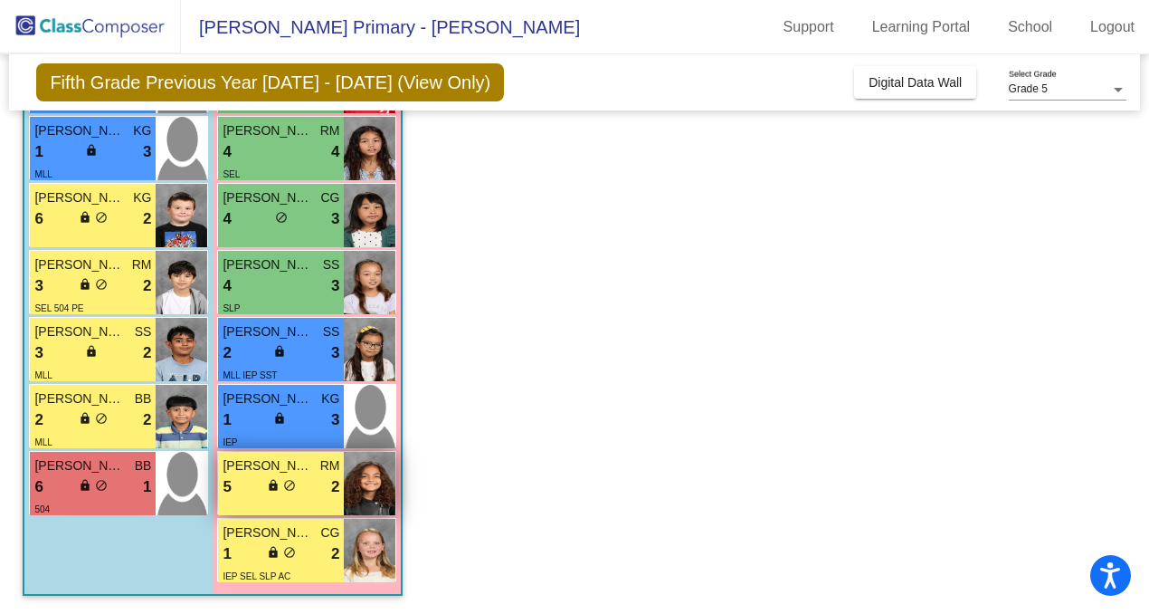
click at [267, 494] on div "lock do_not_disturb_alt" at bounding box center [281, 487] width 29 height 19
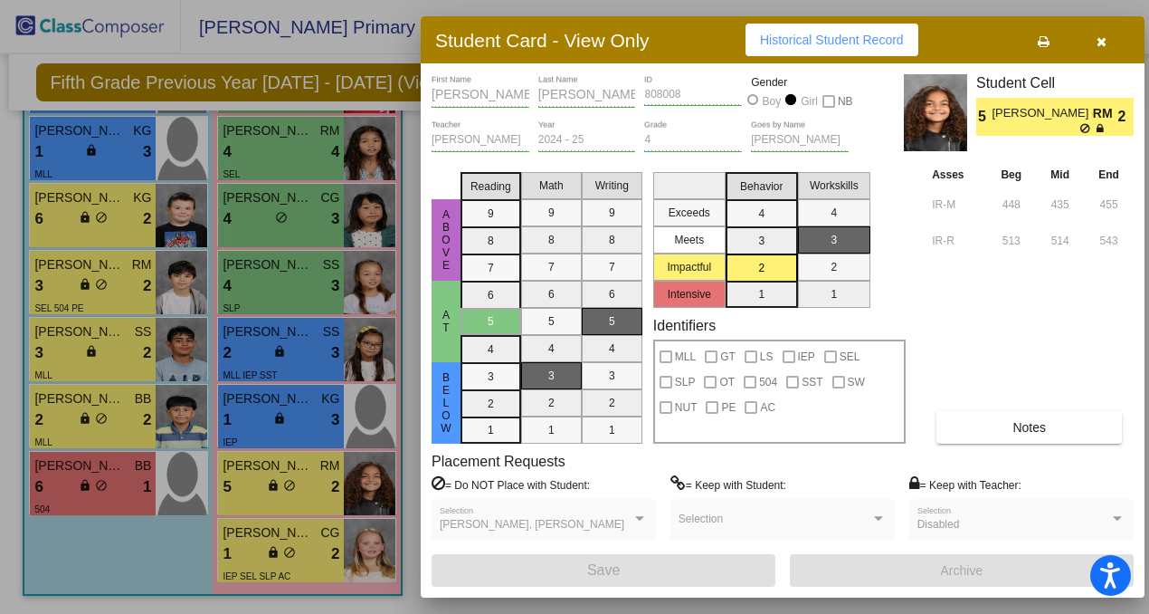
click at [263, 547] on div at bounding box center [574, 307] width 1149 height 614
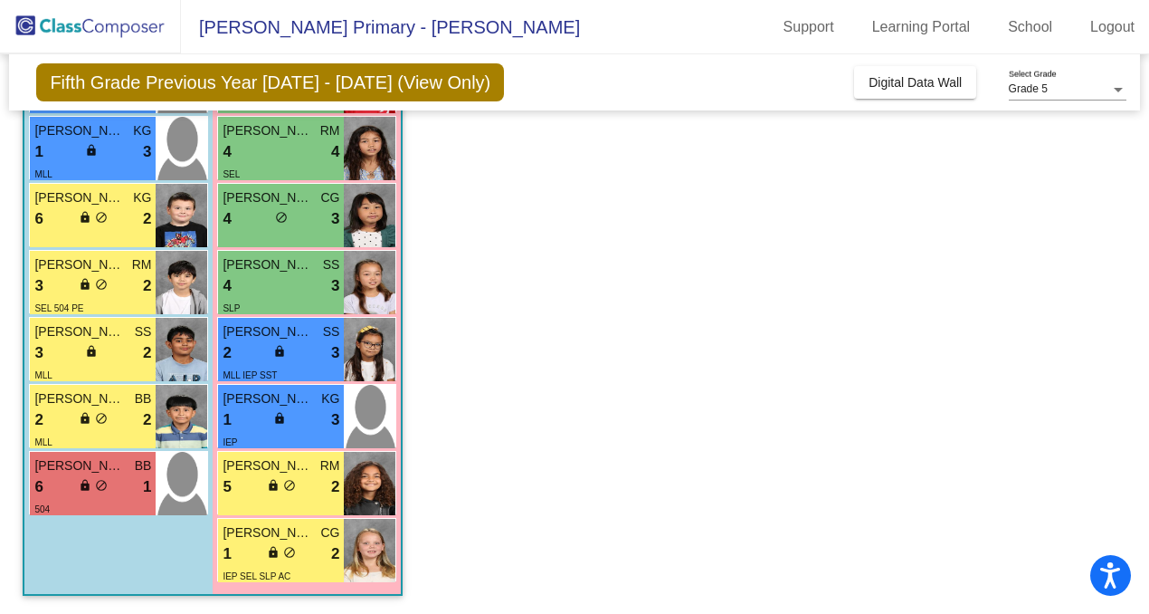
click at [263, 547] on div "1 lock do_not_disturb_alt 2" at bounding box center [281, 554] width 117 height 24
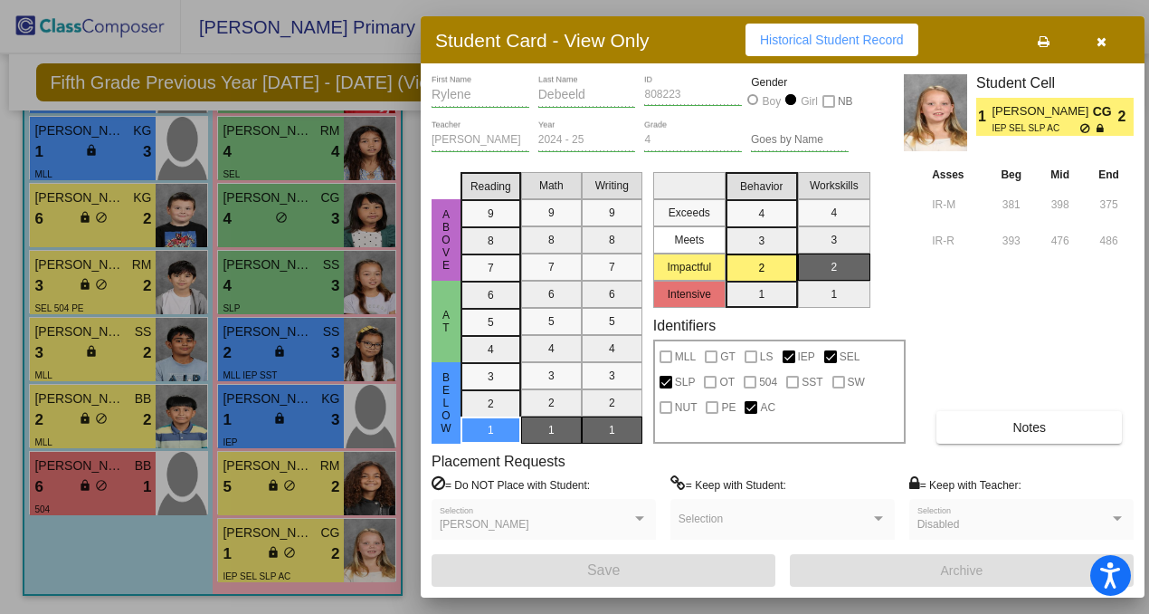
click at [281, 411] on div at bounding box center [574, 307] width 1149 height 614
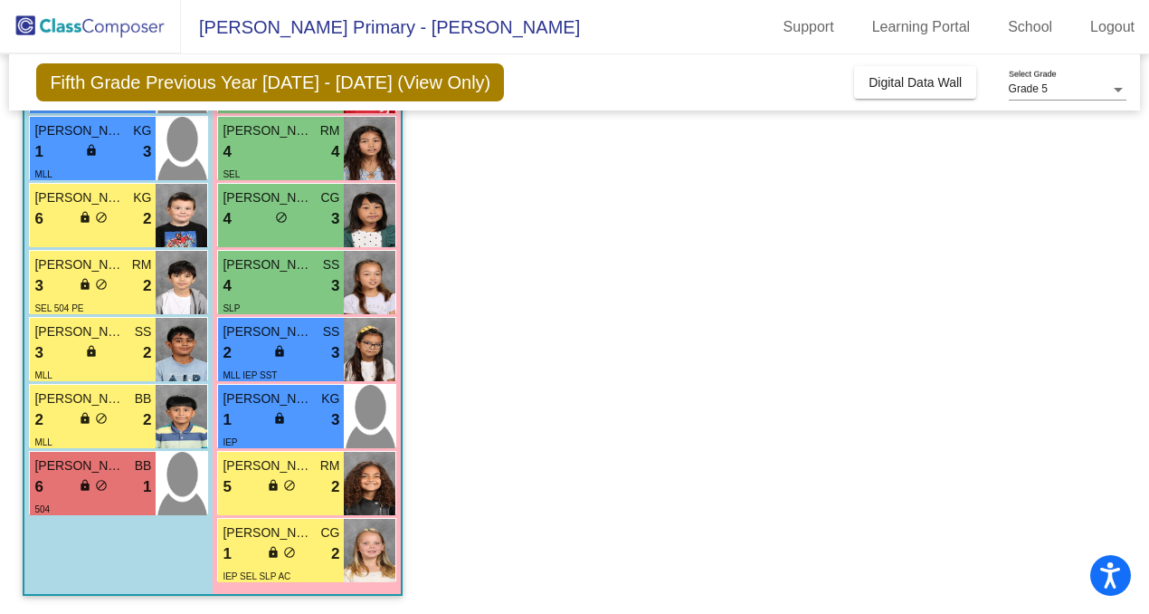
click at [281, 412] on span "lock" at bounding box center [279, 418] width 13 height 13
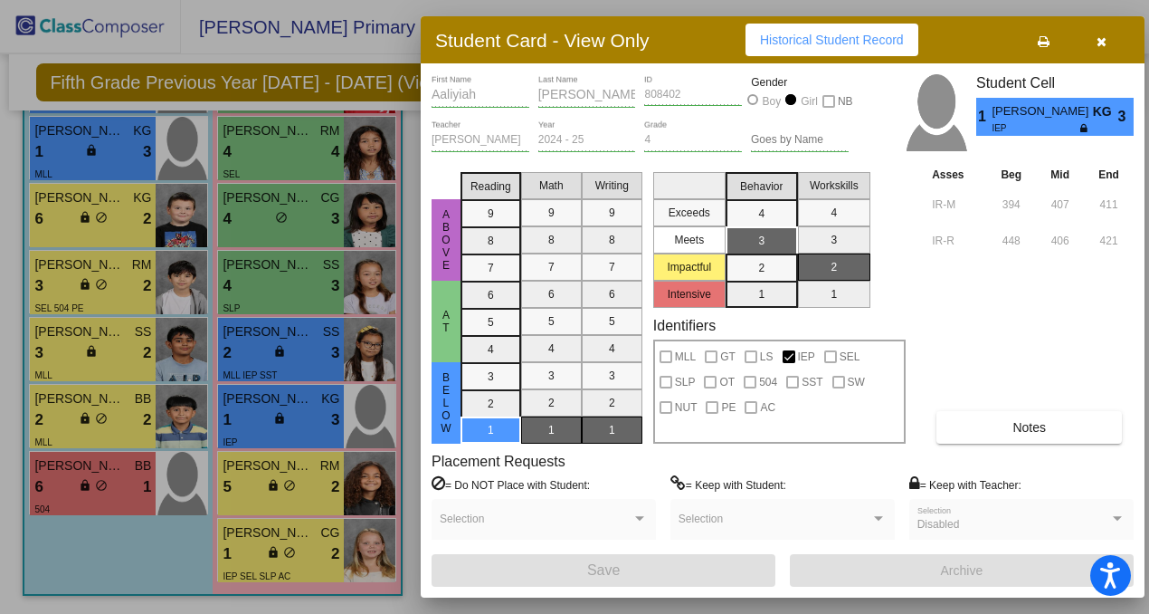
click at [277, 332] on div at bounding box center [574, 307] width 1149 height 614
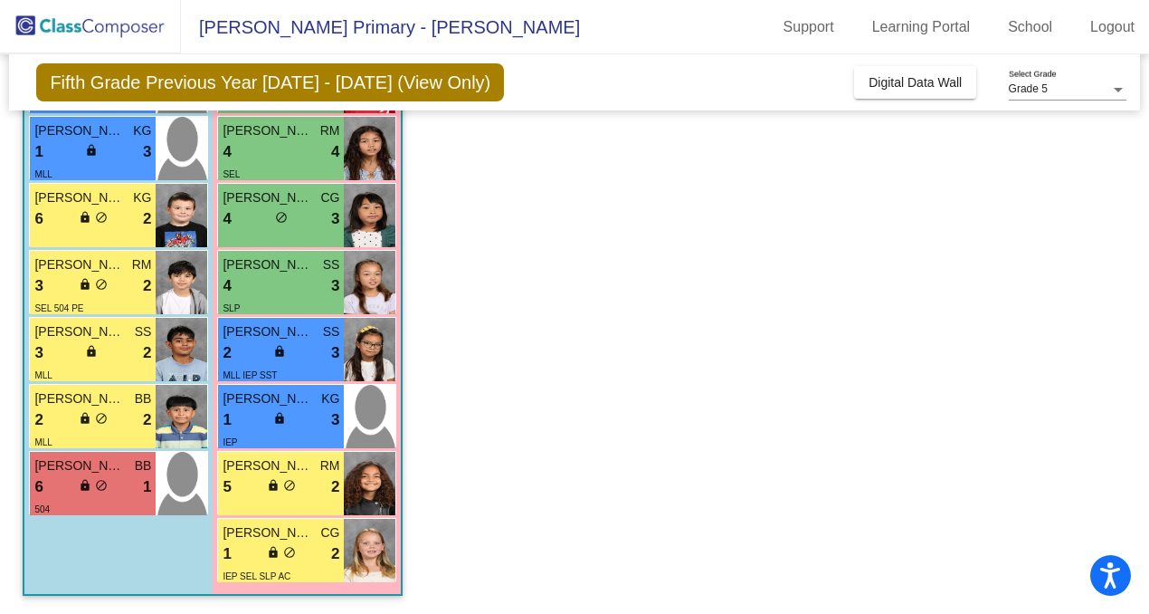
click at [277, 332] on span "Nala Beltran" at bounding box center [268, 331] width 90 height 19
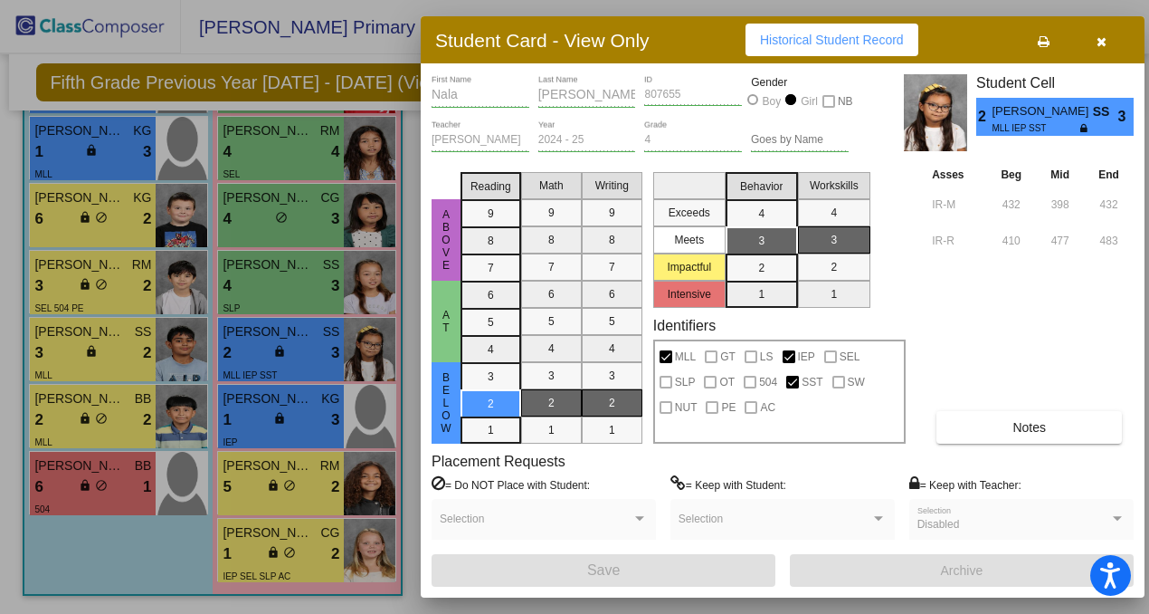
click at [299, 273] on div at bounding box center [574, 307] width 1149 height 614
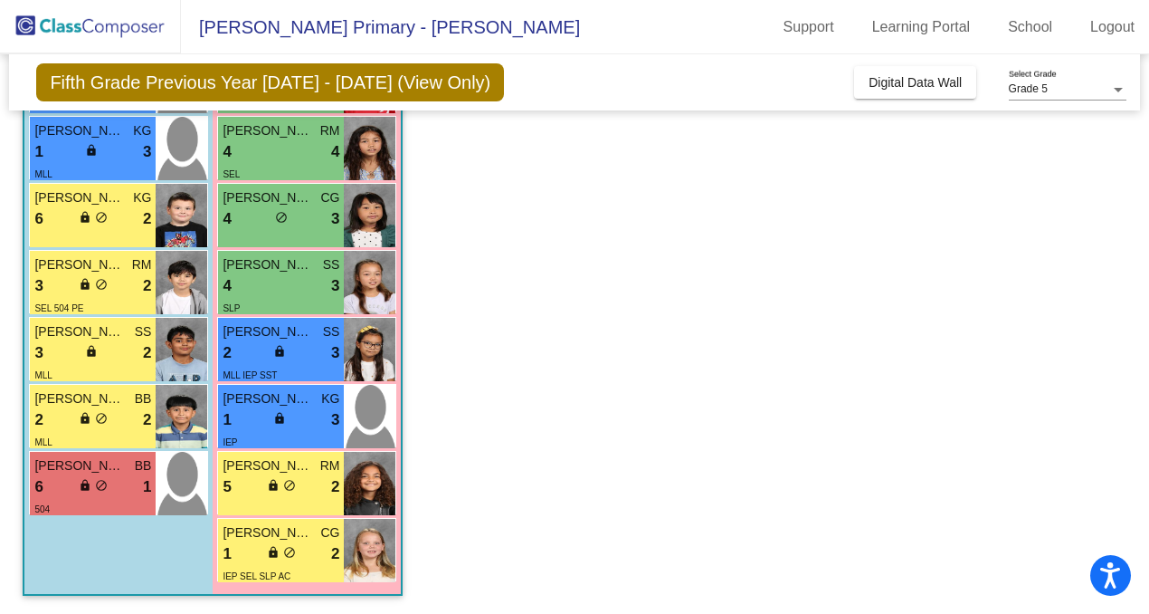
click at [299, 274] on div "4 lock do_not_disturb_alt 3" at bounding box center [281, 286] width 117 height 24
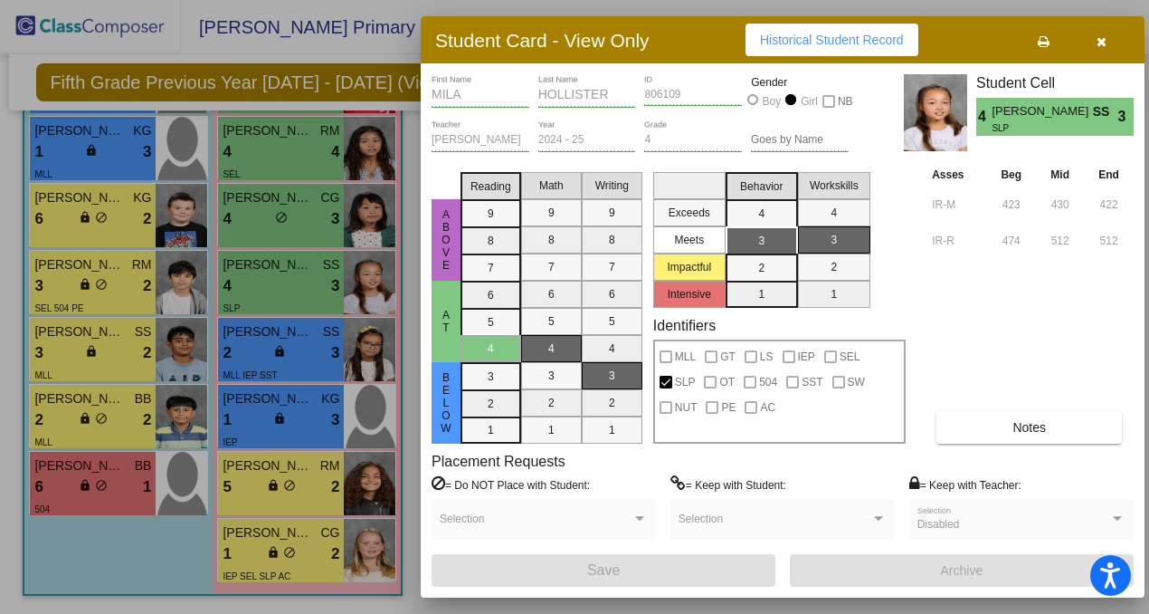
click at [297, 241] on div at bounding box center [574, 307] width 1149 height 614
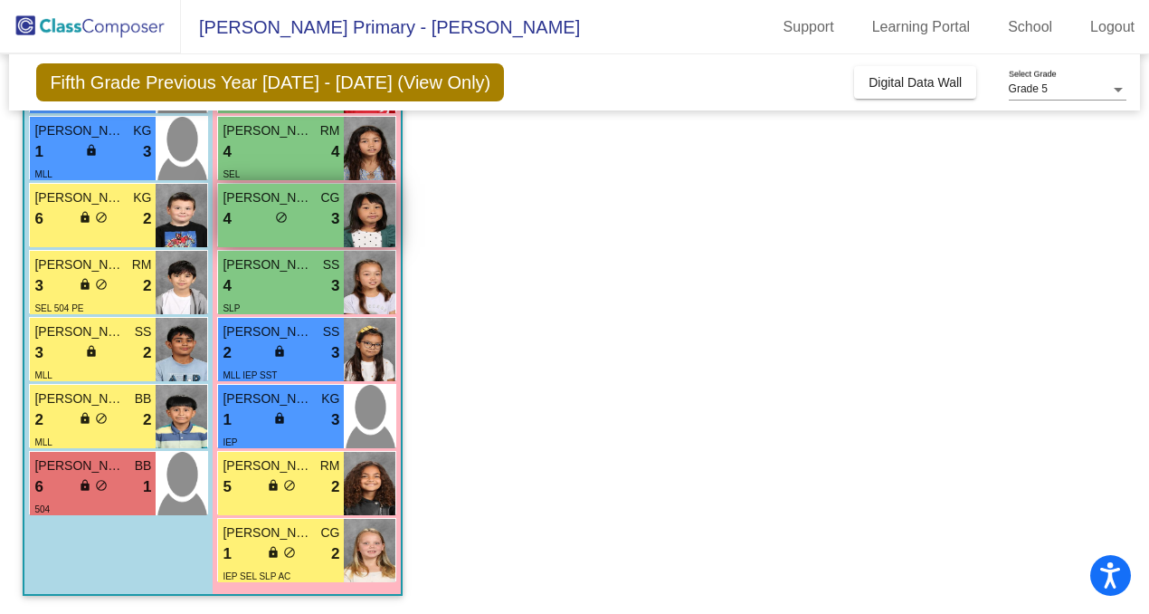
click at [300, 237] on div "Jinael Del Rosario CG 4 lock do_not_disturb_alt 3" at bounding box center [281, 215] width 126 height 63
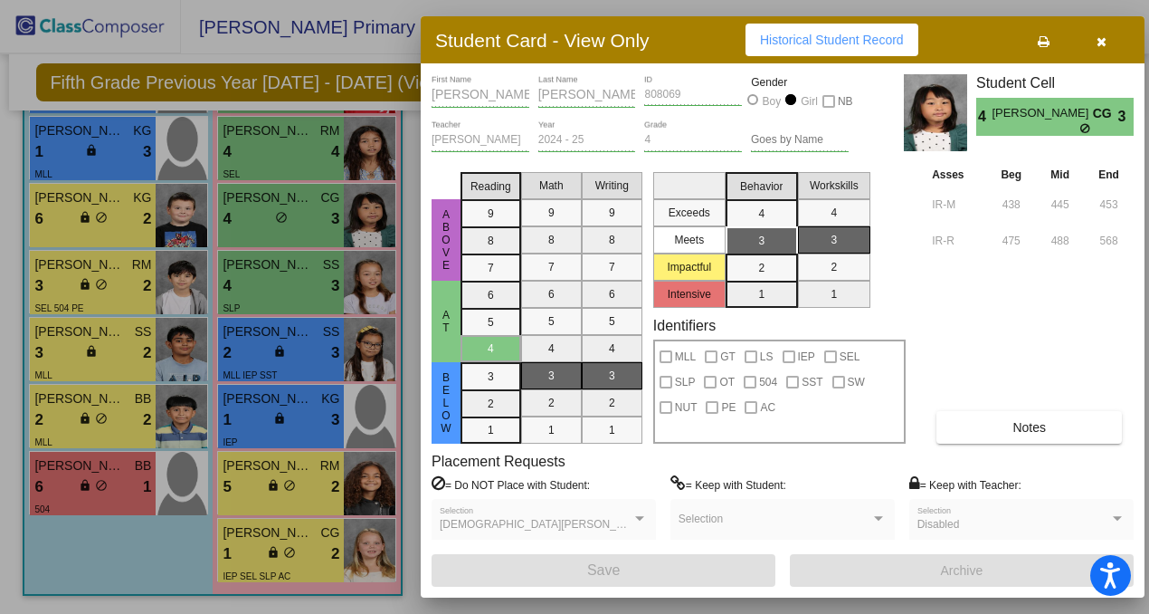
click at [281, 149] on div at bounding box center [574, 307] width 1149 height 614
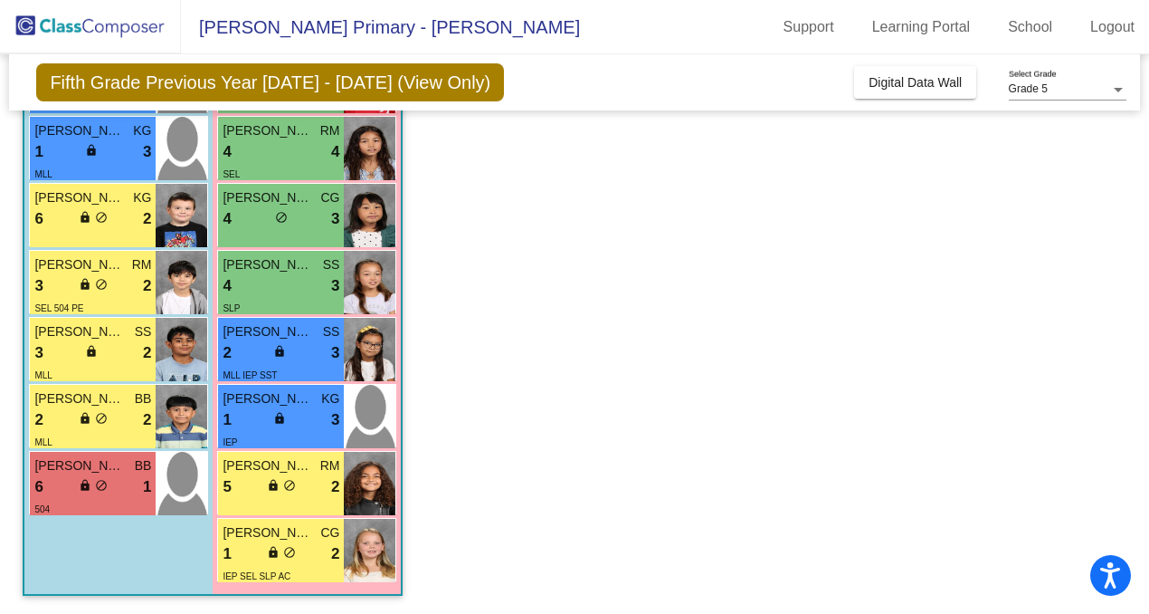
click at [281, 149] on div "4 lock do_not_disturb_alt 4" at bounding box center [281, 152] width 117 height 24
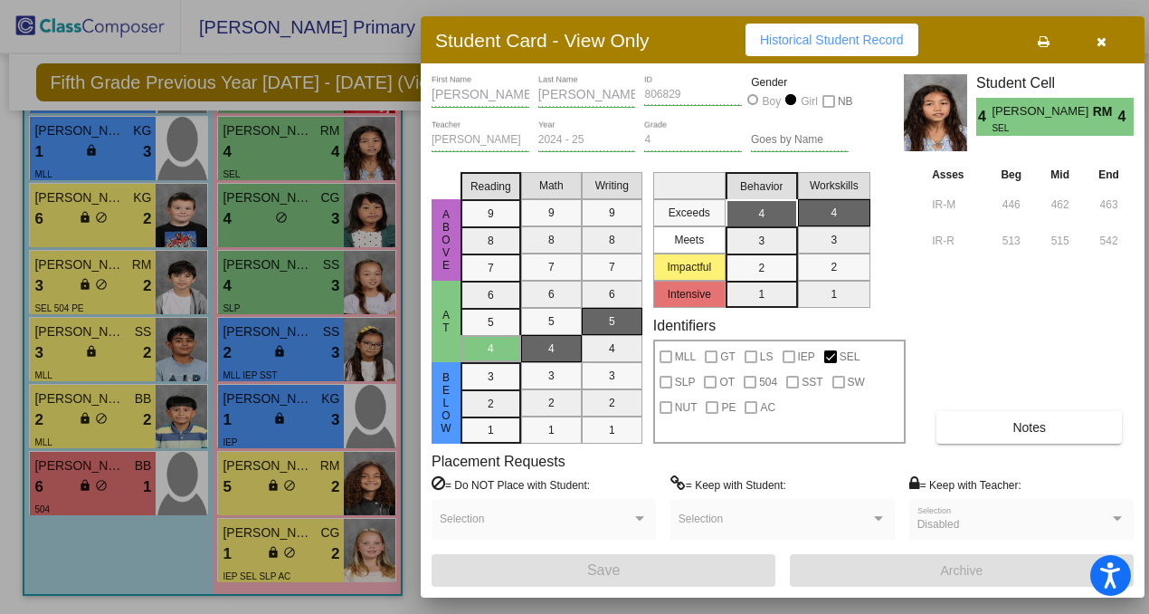
scroll to position [0, 0]
click at [1110, 40] on button "button" at bounding box center [1101, 40] width 58 height 33
